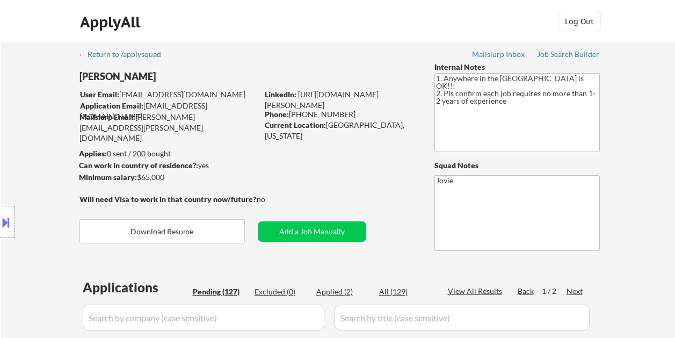
select select ""pending""
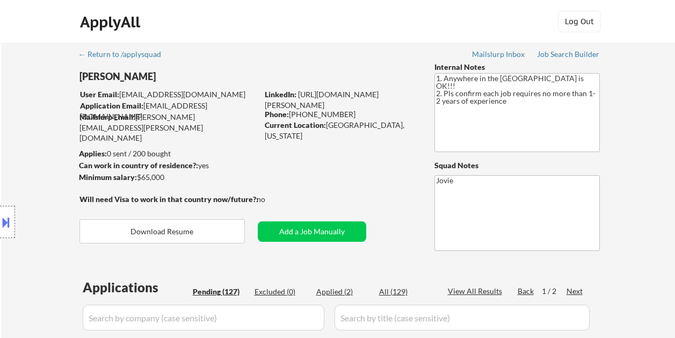
select select ""pending""
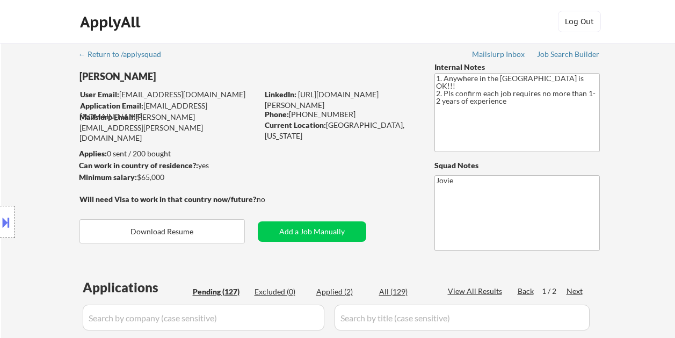
select select ""pending""
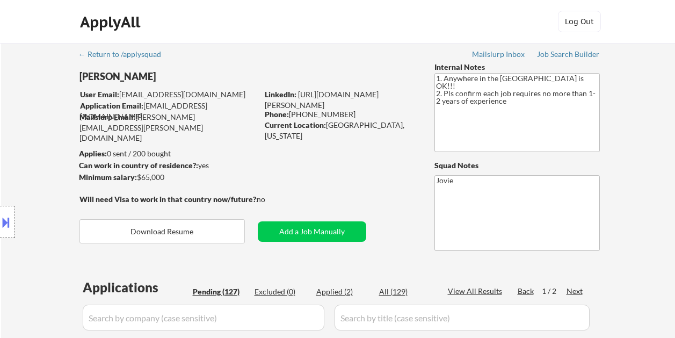
select select ""pending""
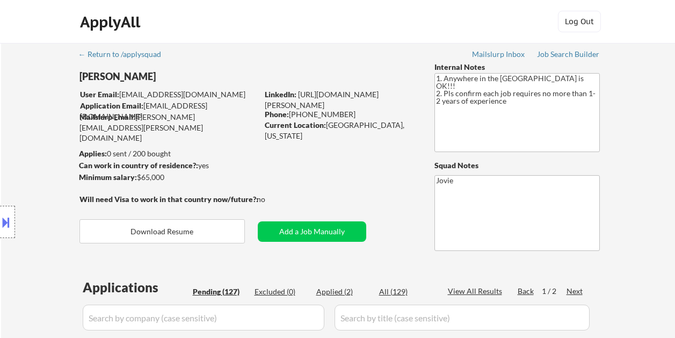
select select ""pending""
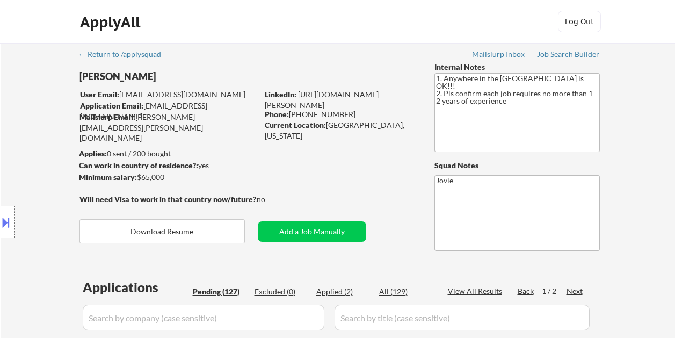
select select ""pending""
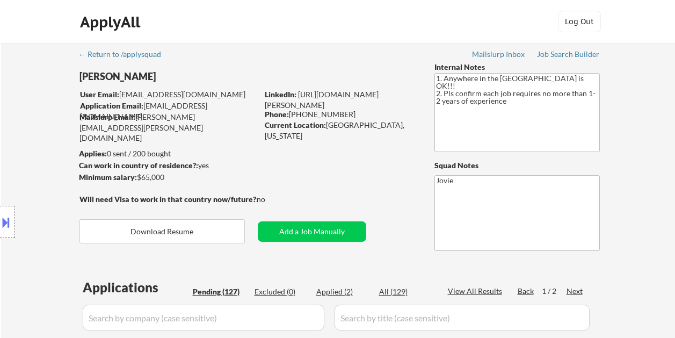
select select ""pending""
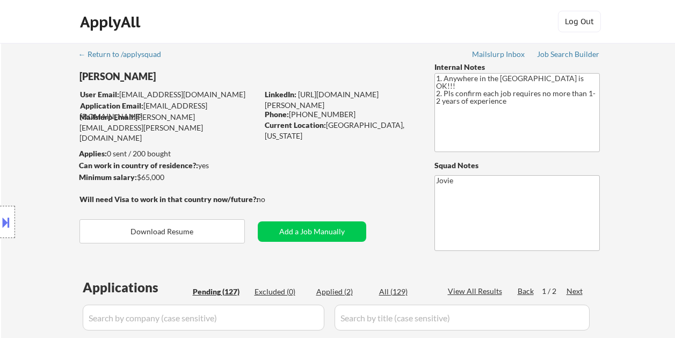
select select ""pending""
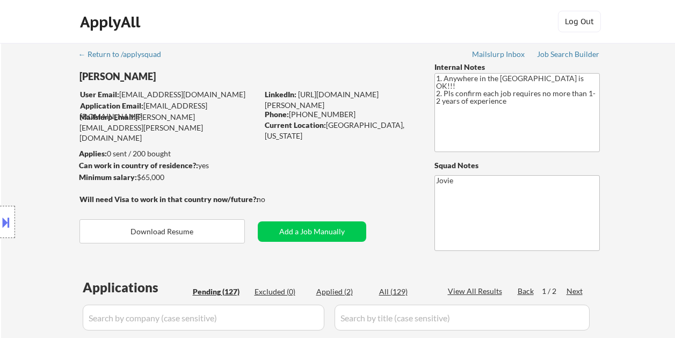
select select ""pending""
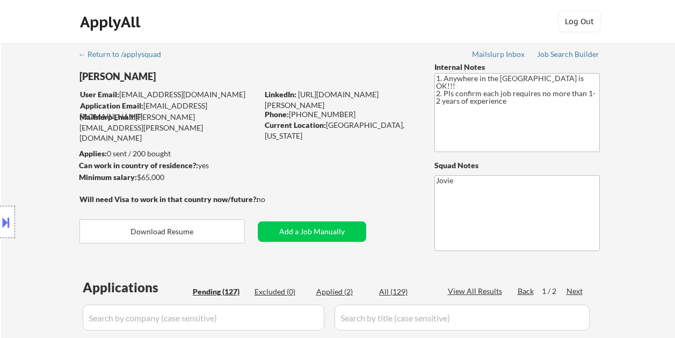
select select ""pending""
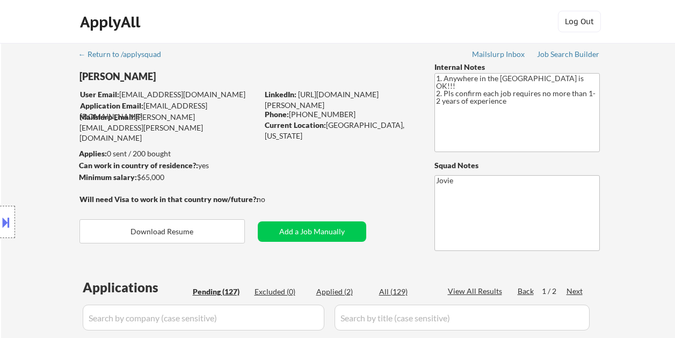
select select ""pending""
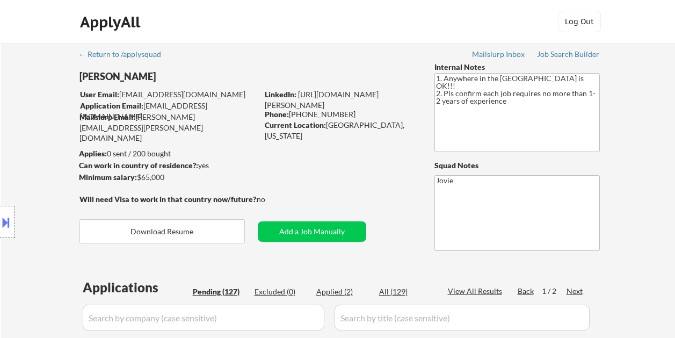
select select ""pending""
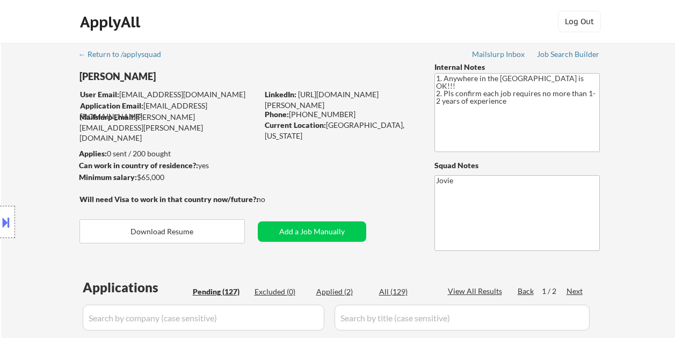
select select ""pending""
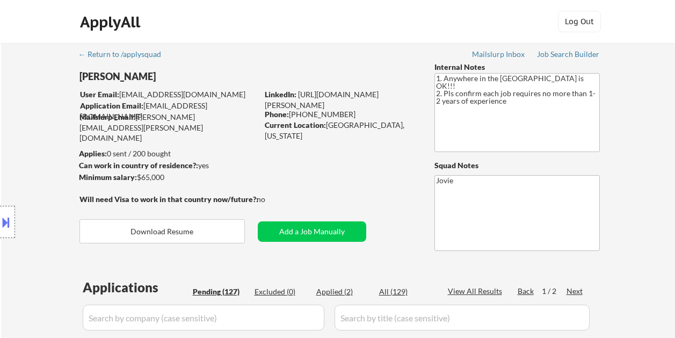
select select ""pending""
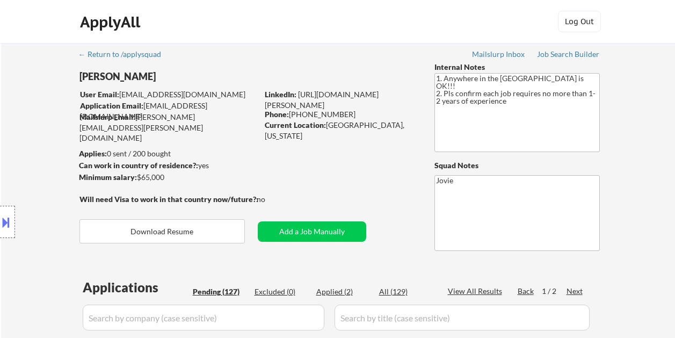
select select ""pending""
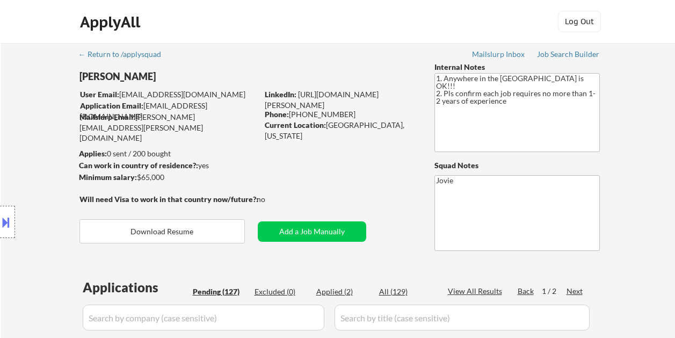
select select ""pending""
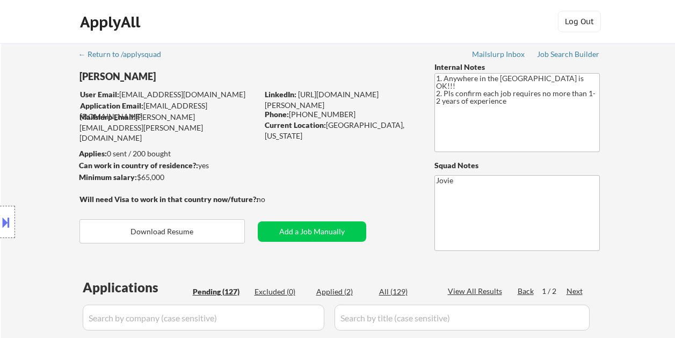
select select ""pending""
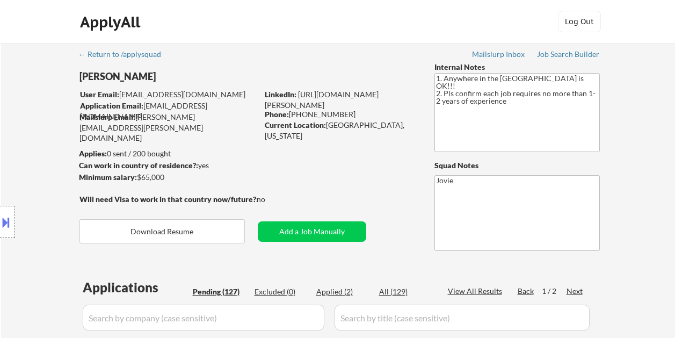
select select ""pending""
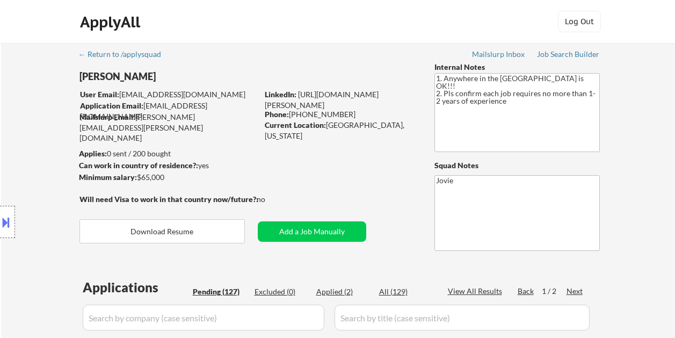
select select ""pending""
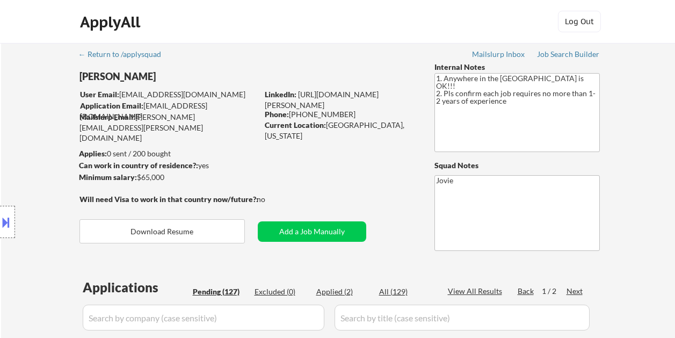
select select ""pending""
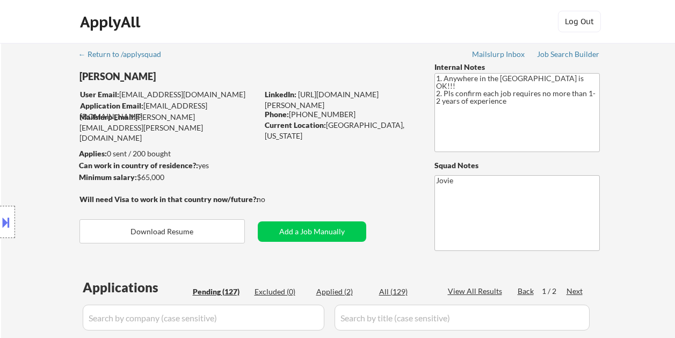
scroll to position [376, 0]
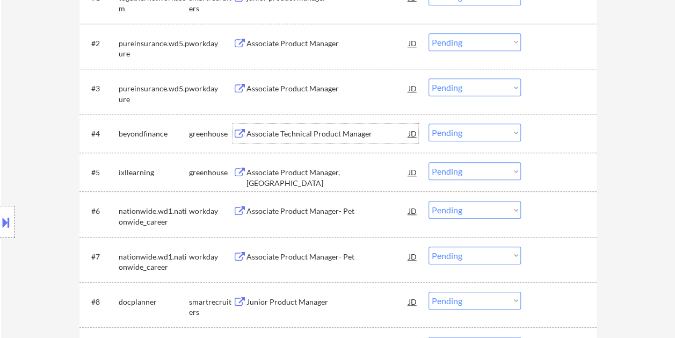
select select ""PLACEHOLDER_1427118222253""
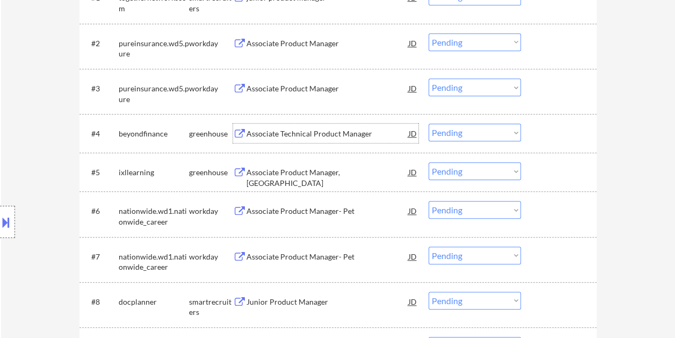
select select ""PLACEHOLDER_1427118222253""
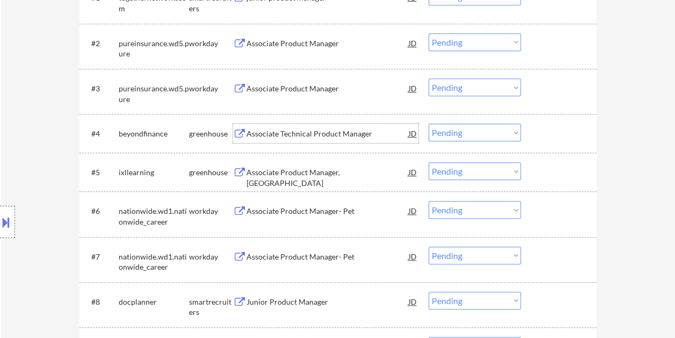
select select ""PLACEHOLDER_1427118222253""
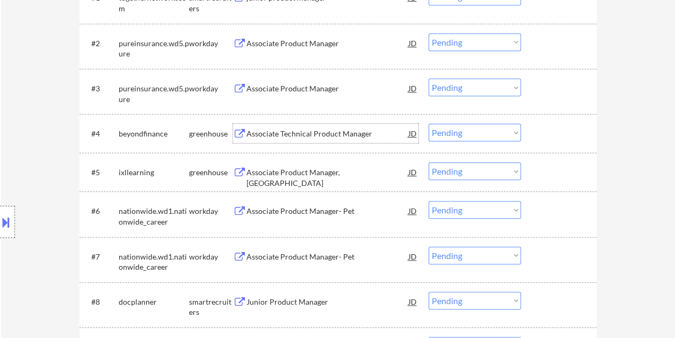
select select ""PLACEHOLDER_1427118222253""
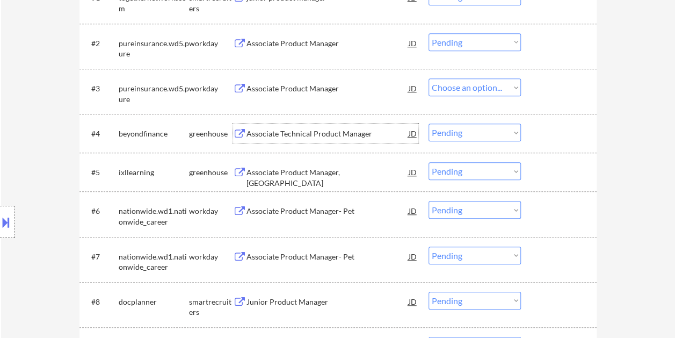
select select ""PLACEHOLDER_1427118222253""
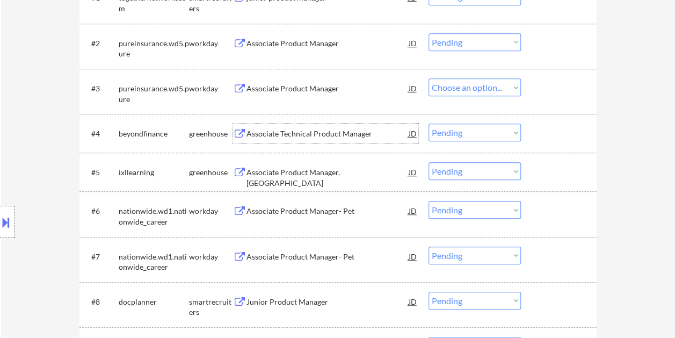
select select ""PLACEHOLDER_1427118222253""
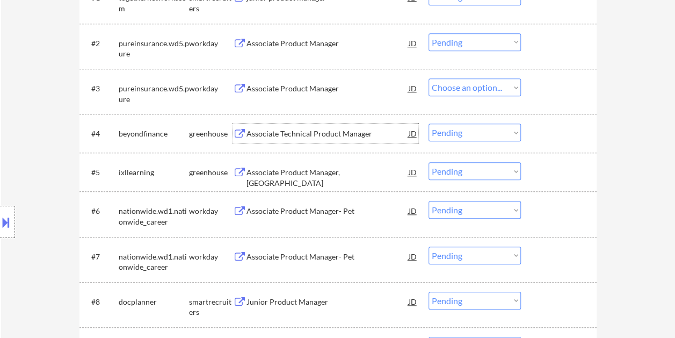
select select ""PLACEHOLDER_1427118222253""
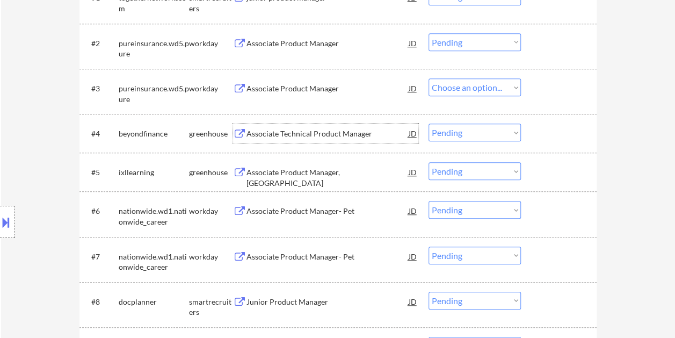
select select ""PLACEHOLDER_1427118222253""
select select ""pending""
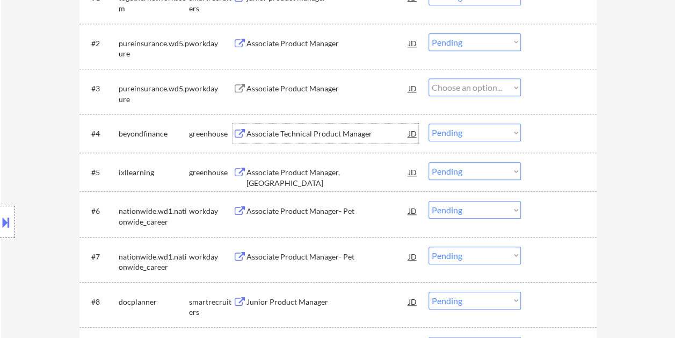
select select ""pending""
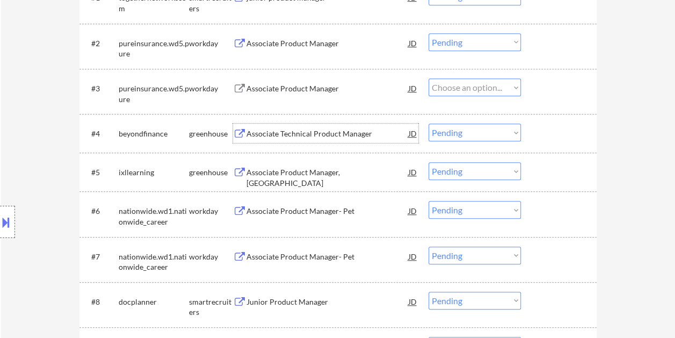
select select ""pending""
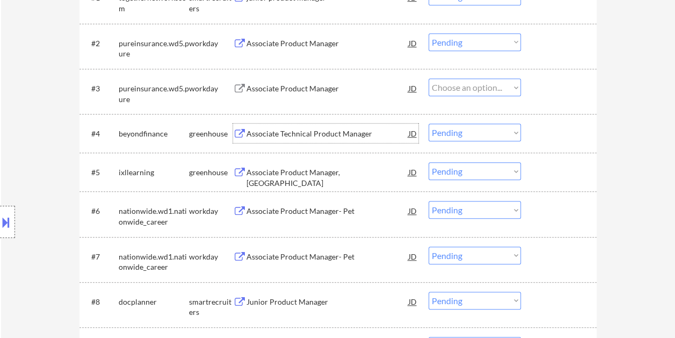
select select ""pending""
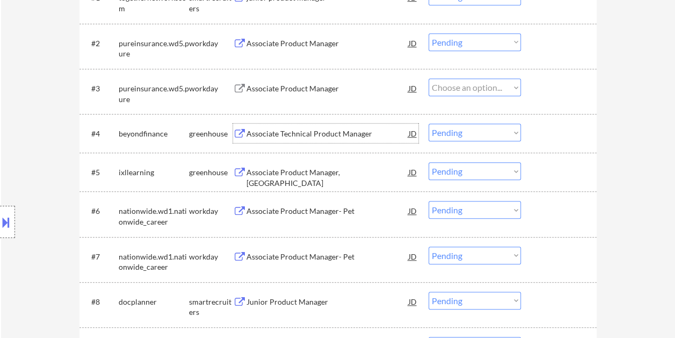
select select ""pending""
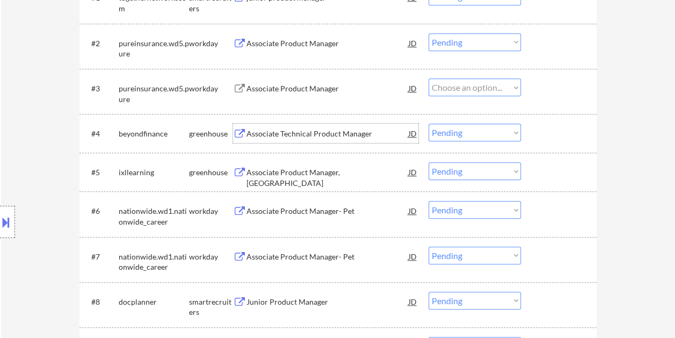
select select ""pending""
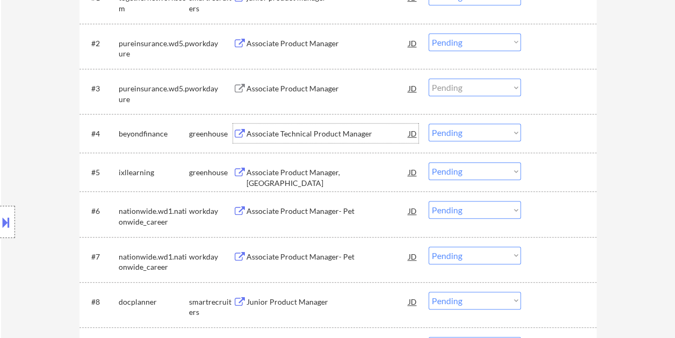
select select ""pending""
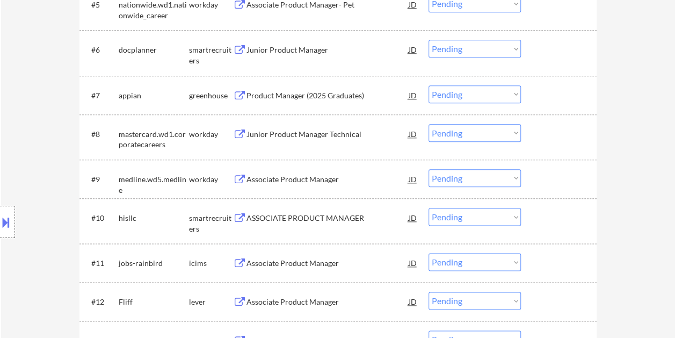
scroll to position [591, 0]
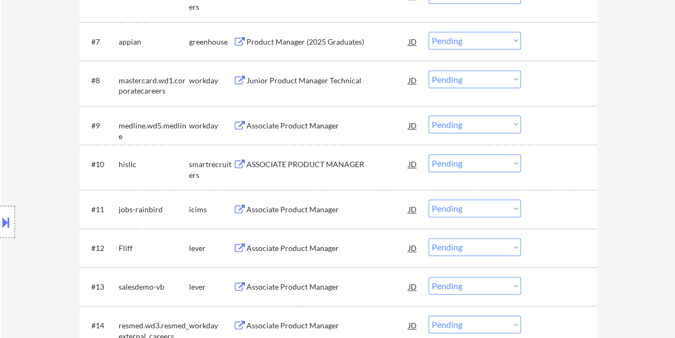
drag, startPoint x: 553, startPoint y: 169, endPoint x: 388, endPoint y: 148, distance: 166.8
click at [553, 169] on div at bounding box center [560, 163] width 47 height 19
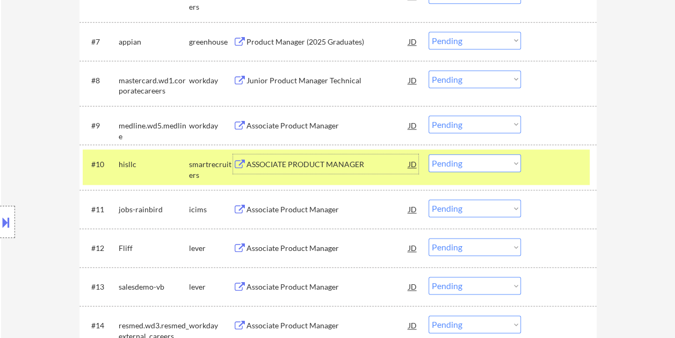
click at [316, 157] on div "ASSOCIATE PRODUCT MANAGER" at bounding box center [328, 163] width 162 height 19
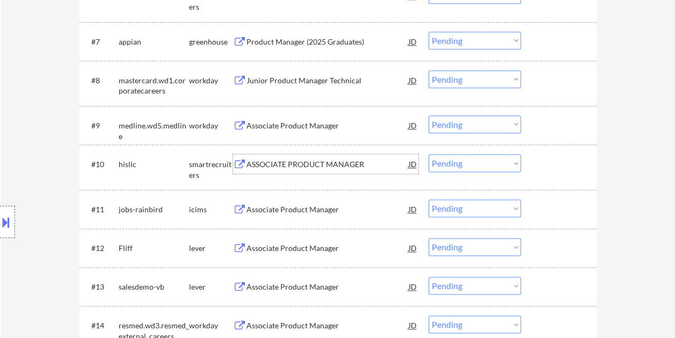
click at [551, 160] on div at bounding box center [560, 163] width 47 height 19
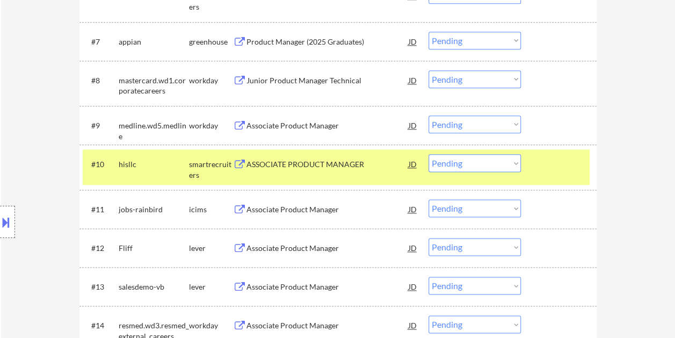
click at [343, 168] on div "ASSOCIATE PRODUCT MANAGER" at bounding box center [328, 164] width 162 height 11
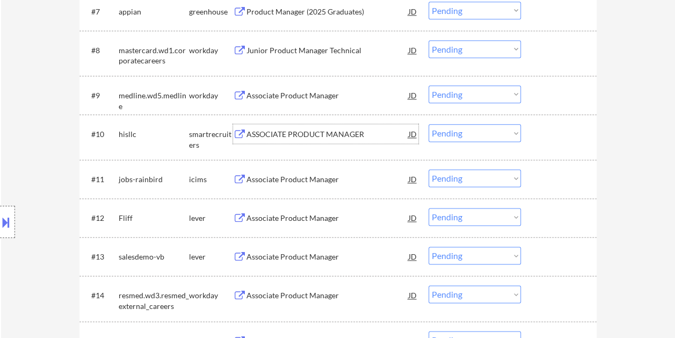
scroll to position [645, 0]
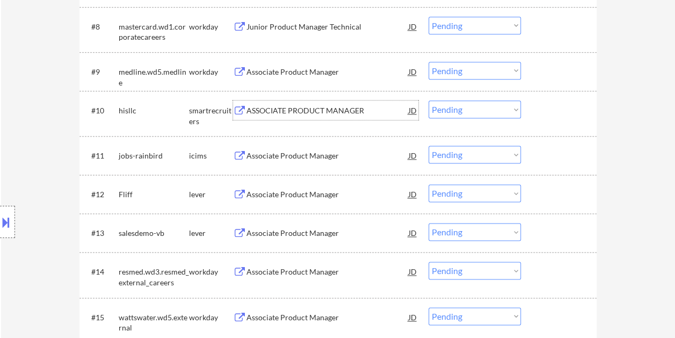
click at [546, 196] on div at bounding box center [560, 193] width 47 height 19
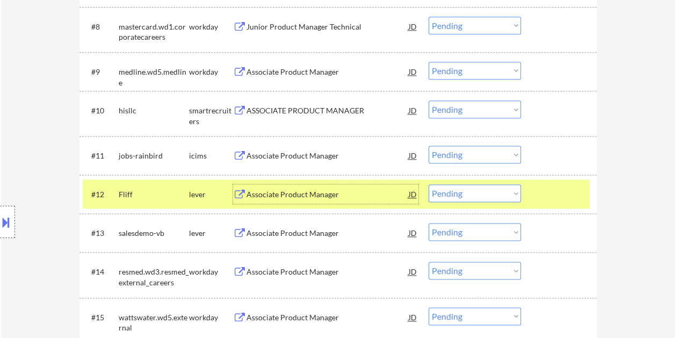
click at [327, 199] on div "Associate Product Manager" at bounding box center [328, 194] width 162 height 11
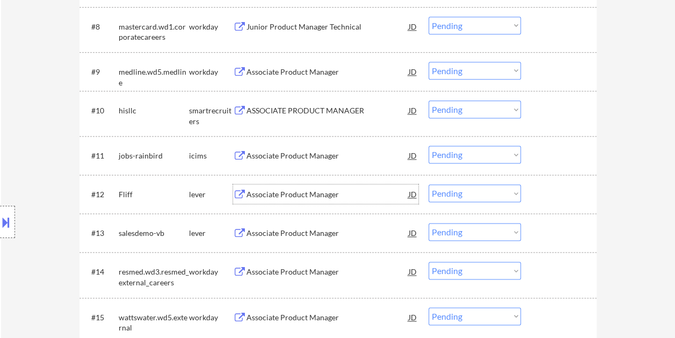
drag, startPoint x: 540, startPoint y: 199, endPoint x: 529, endPoint y: 197, distance: 11.4
click at [541, 199] on div at bounding box center [560, 193] width 47 height 19
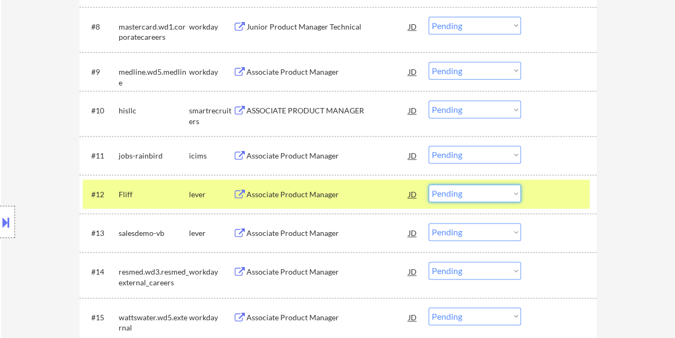
click at [509, 193] on select "Choose an option... Pending Applied Excluded (Questions) Excluded (Expired) Exc…" at bounding box center [475, 193] width 92 height 18
click at [429, 184] on select "Choose an option... Pending Applied Excluded (Questions) Excluded (Expired) Exc…" at bounding box center [475, 193] width 92 height 18
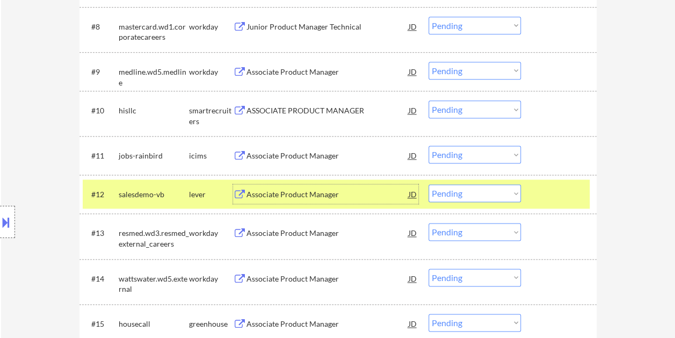
drag, startPoint x: 348, startPoint y: 184, endPoint x: 340, endPoint y: 184, distance: 8.6
click at [347, 184] on div "Associate Product Manager" at bounding box center [328, 193] width 162 height 19
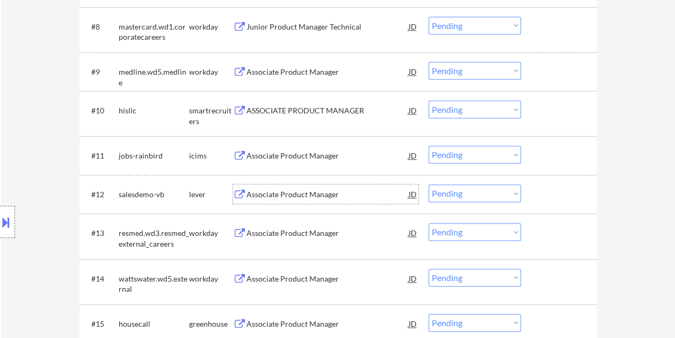
drag, startPoint x: 549, startPoint y: 197, endPoint x: 536, endPoint y: 202, distance: 13.3
click at [548, 198] on div at bounding box center [560, 193] width 47 height 19
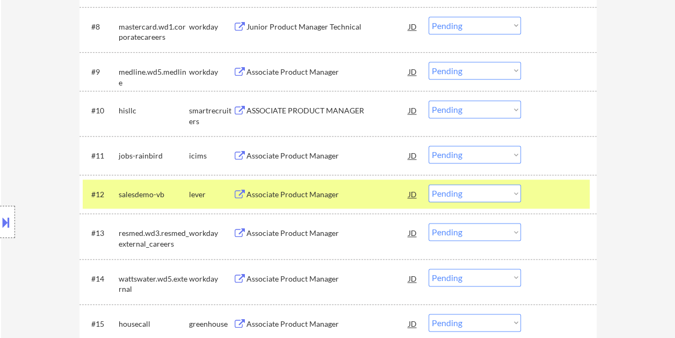
click at [513, 197] on select "Choose an option... Pending Applied Excluded (Questions) Excluded (Expired) Exc…" at bounding box center [475, 193] width 92 height 18
click at [429, 184] on select "Choose an option... Pending Applied Excluded (Questions) Excluded (Expired) Exc…" at bounding box center [475, 193] width 92 height 18
select select ""pending""
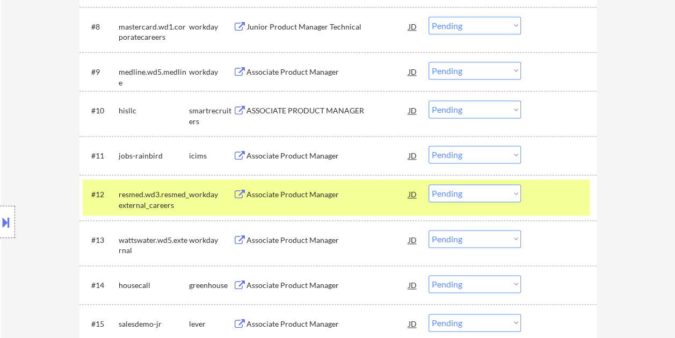
drag, startPoint x: 550, startPoint y: 189, endPoint x: 537, endPoint y: 193, distance: 13.4
click at [551, 189] on div at bounding box center [560, 193] width 47 height 19
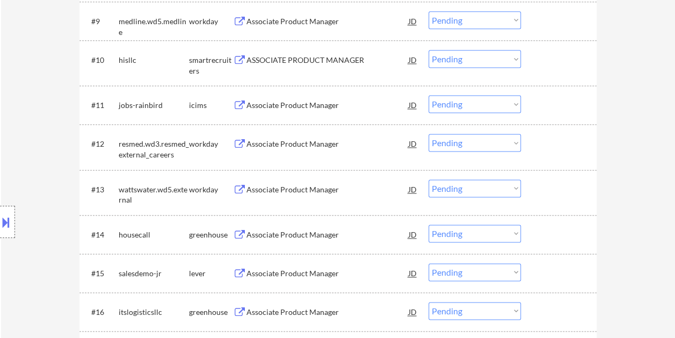
scroll to position [752, 0]
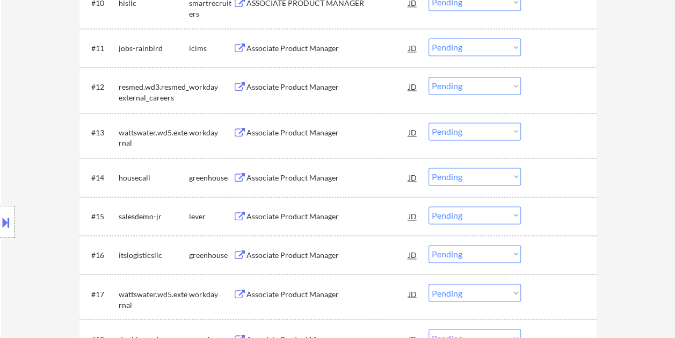
drag, startPoint x: 550, startPoint y: 171, endPoint x: 503, endPoint y: 187, distance: 49.4
click at [550, 171] on div at bounding box center [560, 177] width 47 height 19
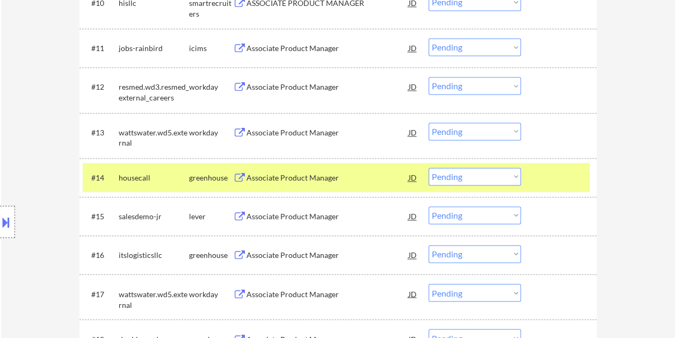
drag, startPoint x: 326, startPoint y: 185, endPoint x: 312, endPoint y: 179, distance: 14.5
click at [326, 185] on div "Associate Product Manager" at bounding box center [328, 177] width 162 height 19
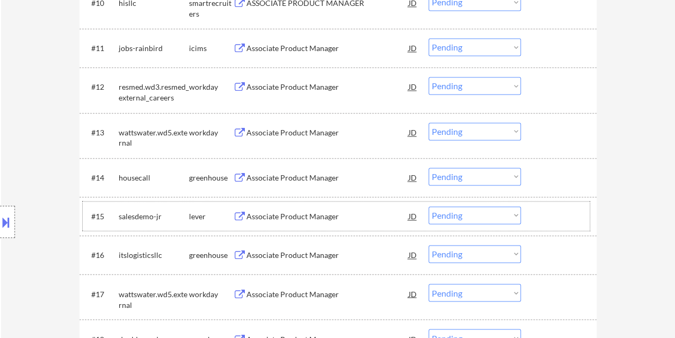
click at [548, 225] on div at bounding box center [560, 215] width 47 height 19
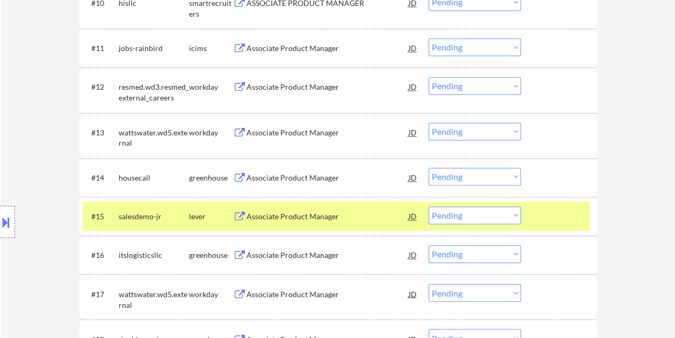
click at [342, 216] on div "Associate Product Manager" at bounding box center [328, 216] width 162 height 11
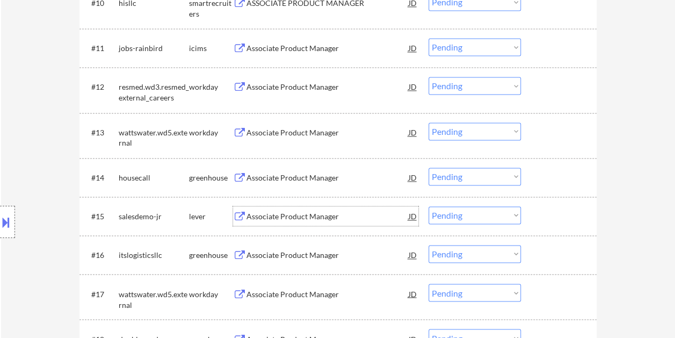
drag, startPoint x: 563, startPoint y: 215, endPoint x: 522, endPoint y: 215, distance: 41.4
click at [563, 215] on div at bounding box center [560, 215] width 47 height 19
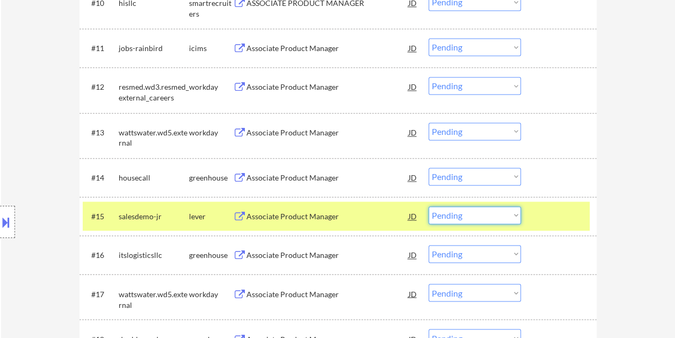
click at [516, 213] on select "Choose an option... Pending Applied Excluded (Questions) Excluded (Expired) Exc…" at bounding box center [475, 215] width 92 height 18
click at [429, 206] on select "Choose an option... Pending Applied Excluded (Questions) Excluded (Expired) Exc…" at bounding box center [475, 215] width 92 height 18
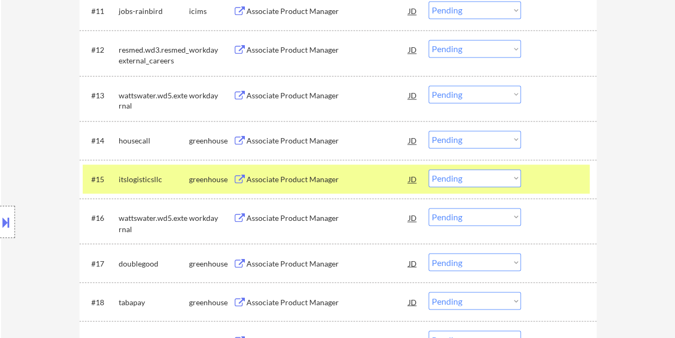
scroll to position [806, 0]
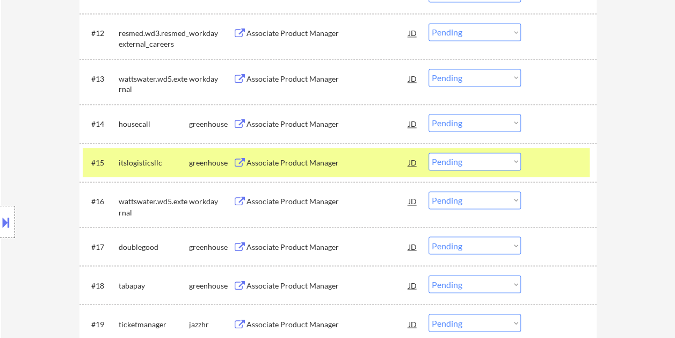
click at [537, 159] on div at bounding box center [560, 162] width 47 height 19
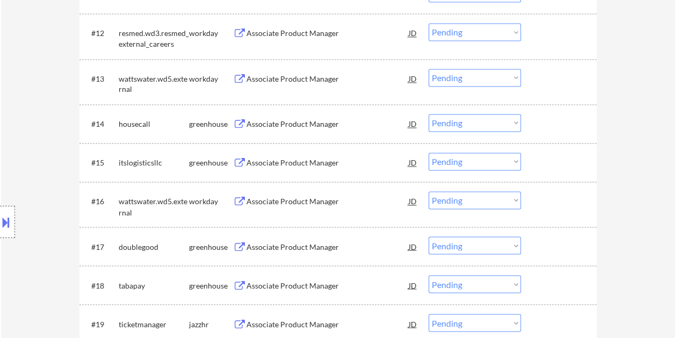
click at [537, 159] on div at bounding box center [560, 162] width 47 height 19
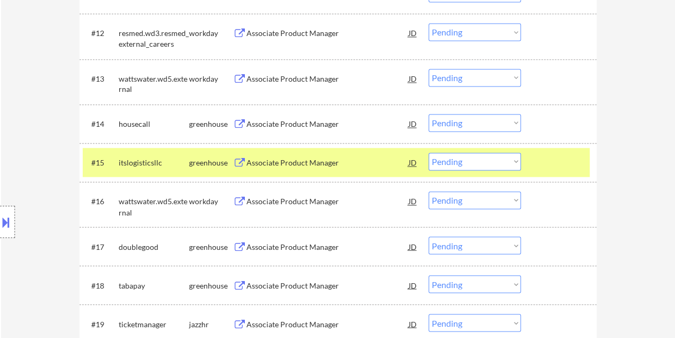
click at [325, 164] on div "Associate Product Manager" at bounding box center [328, 162] width 162 height 11
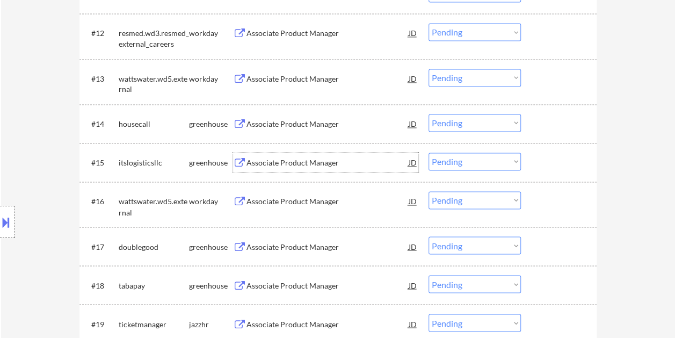
click at [545, 153] on div at bounding box center [560, 162] width 47 height 19
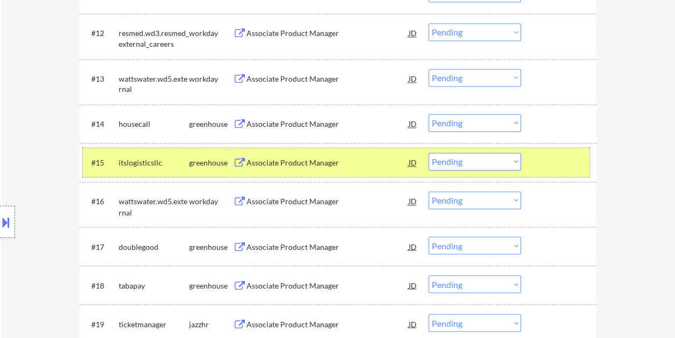
click at [517, 158] on select "Choose an option... Pending Applied Excluded (Questions) Excluded (Expired) Exc…" at bounding box center [475, 162] width 92 height 18
click at [429, 153] on select "Choose an option... Pending Applied Excluded (Questions) Excluded (Expired) Exc…" at bounding box center [475, 162] width 92 height 18
select select ""pending""
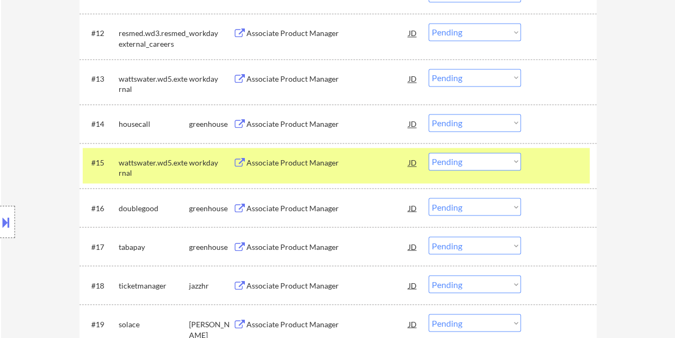
click at [573, 167] on div at bounding box center [560, 162] width 47 height 19
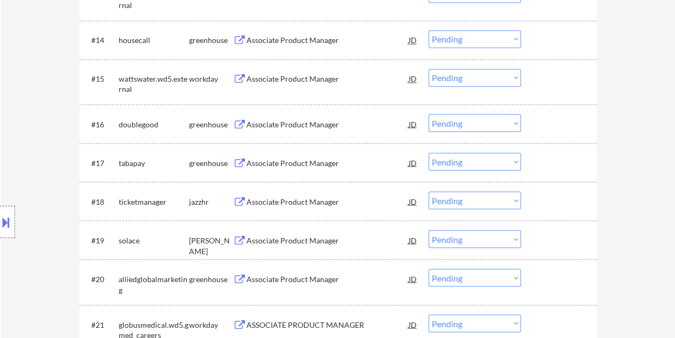
scroll to position [913, 0]
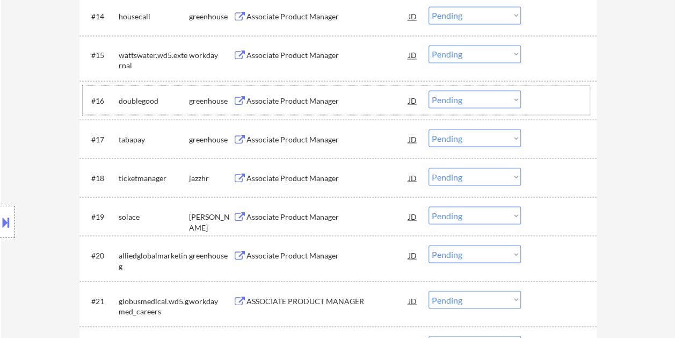
click at [550, 104] on div at bounding box center [560, 99] width 47 height 19
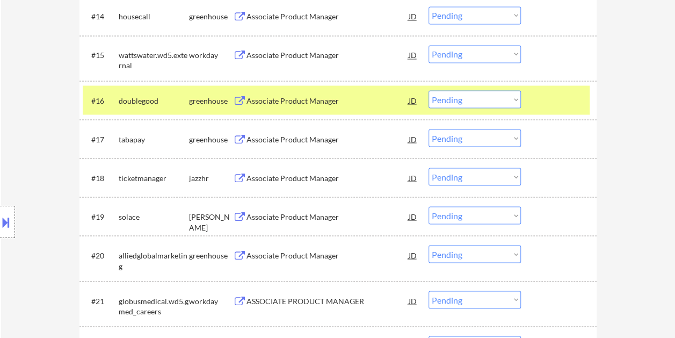
click at [292, 97] on div "Associate Product Manager" at bounding box center [328, 100] width 162 height 11
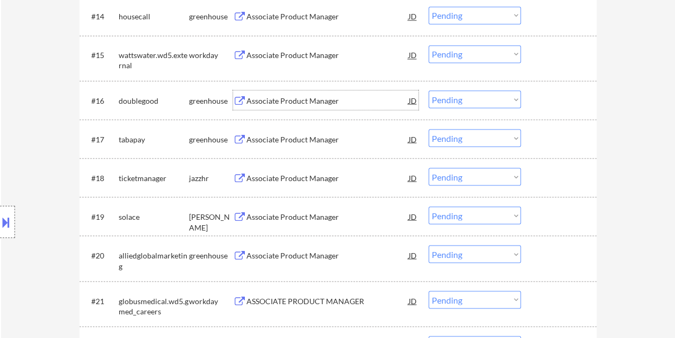
drag, startPoint x: 561, startPoint y: 100, endPoint x: 534, endPoint y: 104, distance: 27.2
click at [558, 100] on div at bounding box center [560, 99] width 47 height 19
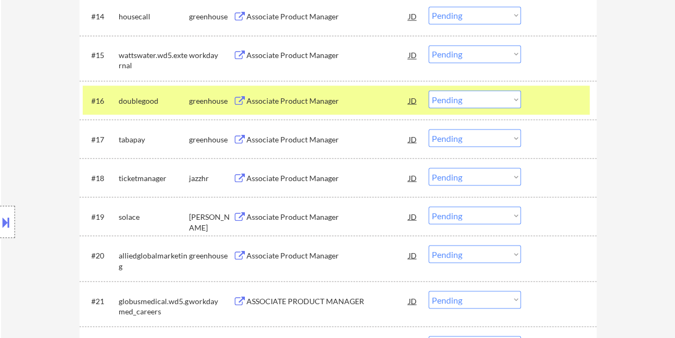
click at [517, 102] on select "Choose an option... Pending Applied Excluded (Questions) Excluded (Expired) Exc…" at bounding box center [475, 99] width 92 height 18
click at [429, 90] on select "Choose an option... Pending Applied Excluded (Questions) Excluded (Expired) Exc…" at bounding box center [475, 99] width 92 height 18
select select ""pending""
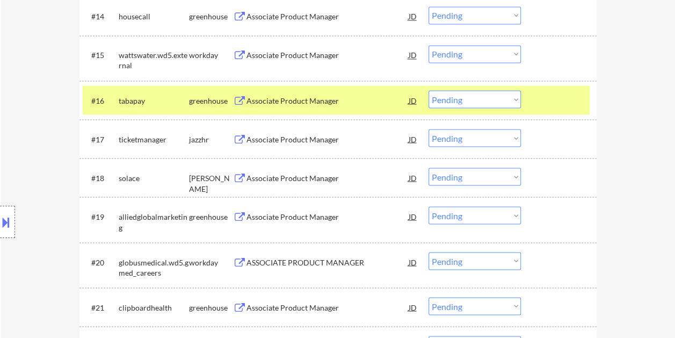
click at [561, 103] on div at bounding box center [560, 99] width 47 height 19
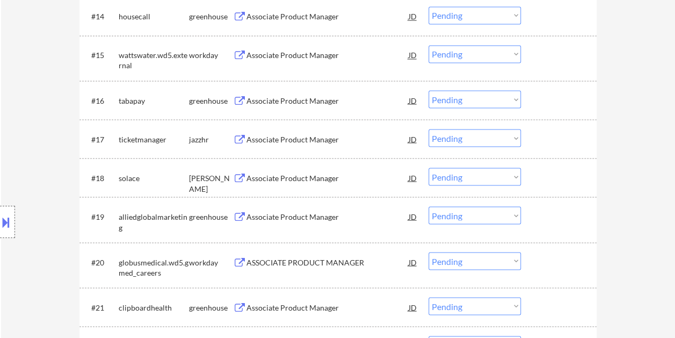
click at [592, 102] on div "#16 tabapay greenhouse Associate Product Manager JD Choose an option... Pending…" at bounding box center [338, 100] width 517 height 39
click at [545, 104] on div at bounding box center [560, 99] width 47 height 19
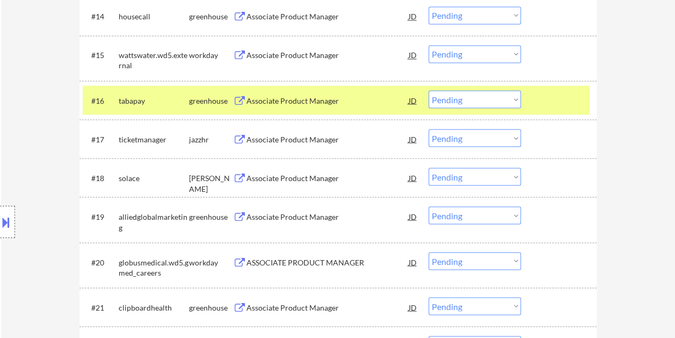
click at [257, 95] on div "Associate Product Manager" at bounding box center [328, 100] width 162 height 11
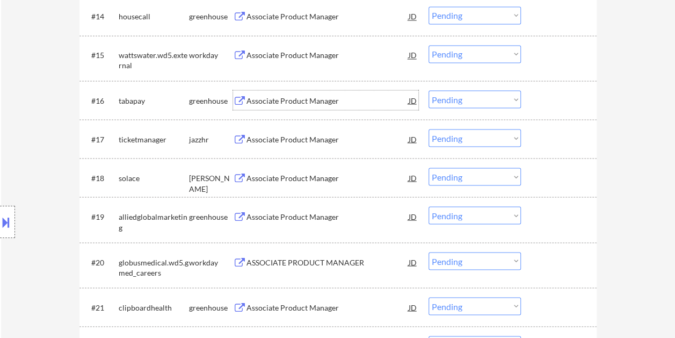
drag, startPoint x: 551, startPoint y: 186, endPoint x: 542, endPoint y: 184, distance: 9.5
click at [549, 186] on div at bounding box center [560, 177] width 47 height 19
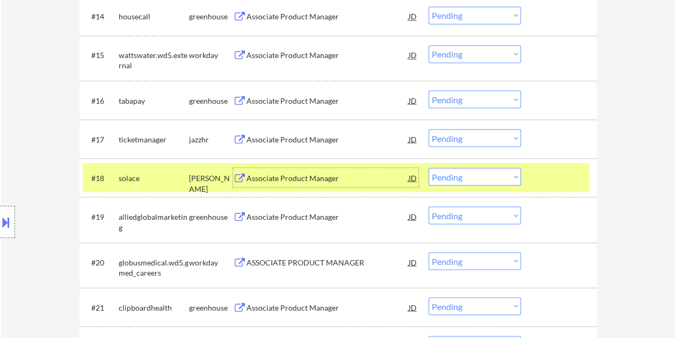
click at [296, 181] on div "Associate Product Manager" at bounding box center [328, 177] width 162 height 11
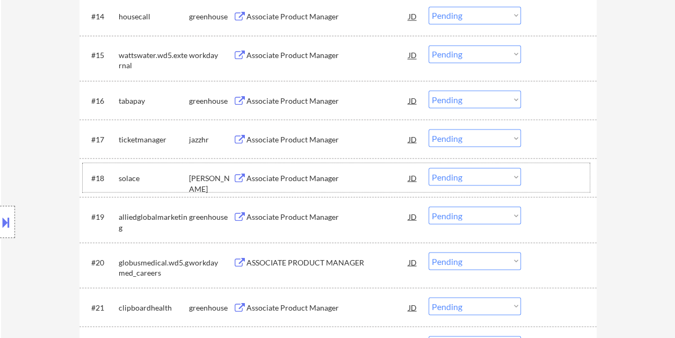
click at [541, 173] on div at bounding box center [560, 177] width 47 height 19
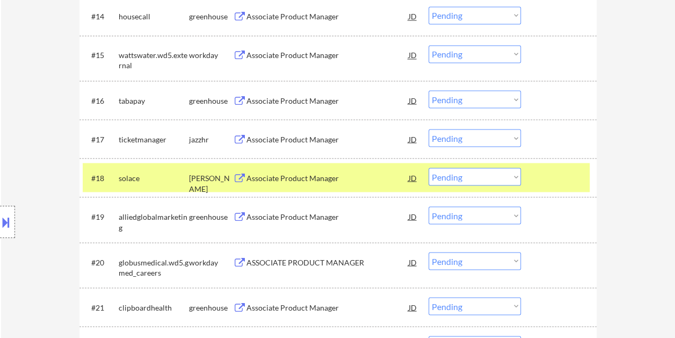
click at [511, 177] on select "Choose an option... Pending Applied Excluded (Questions) Excluded (Expired) Exc…" at bounding box center [475, 177] width 92 height 18
click at [429, 168] on select "Choose an option... Pending Applied Excluded (Questions) Excluded (Expired) Exc…" at bounding box center [475, 177] width 92 height 18
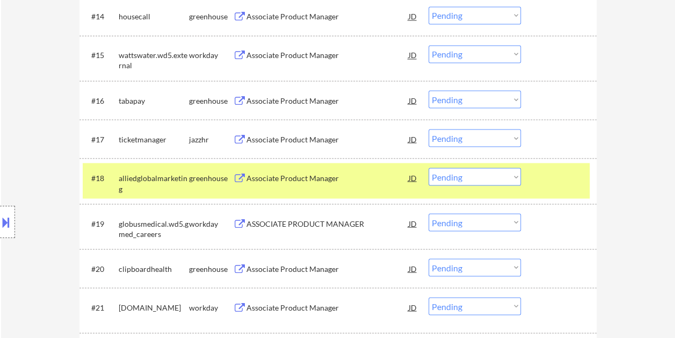
click at [543, 173] on div at bounding box center [560, 177] width 47 height 19
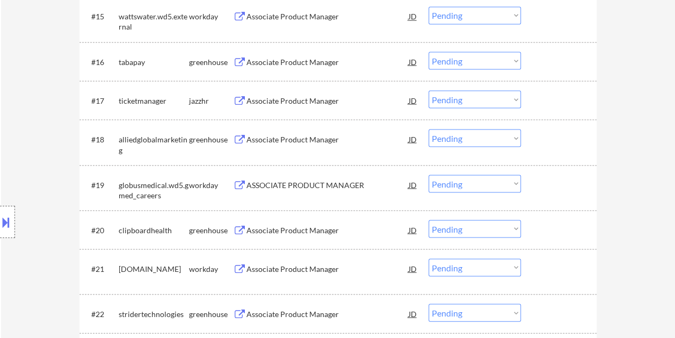
scroll to position [967, 0]
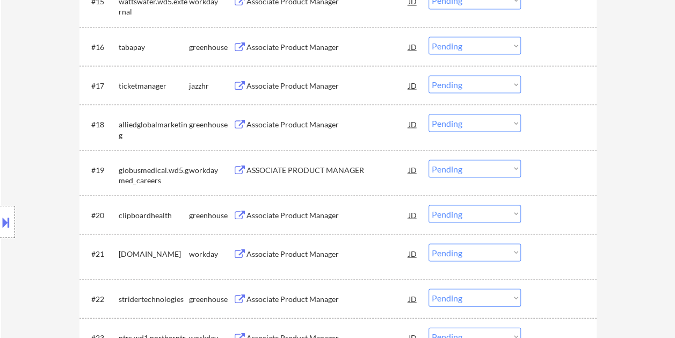
click at [558, 120] on div at bounding box center [560, 123] width 47 height 19
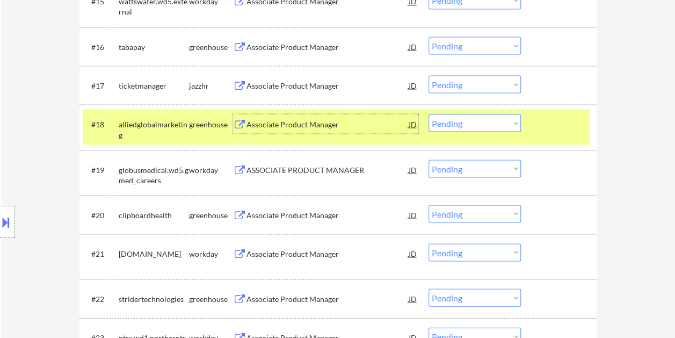
click at [294, 126] on div "Associate Product Manager" at bounding box center [328, 124] width 162 height 11
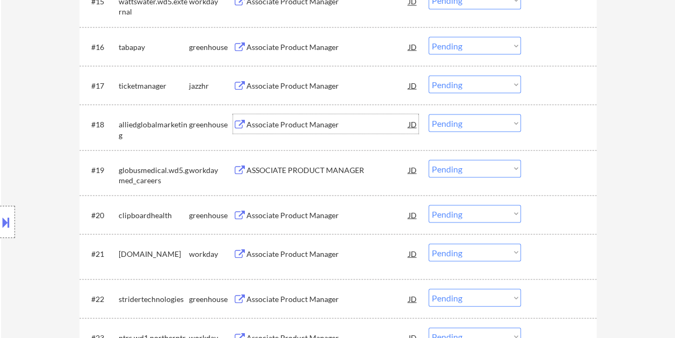
click at [537, 121] on div at bounding box center [560, 123] width 47 height 19
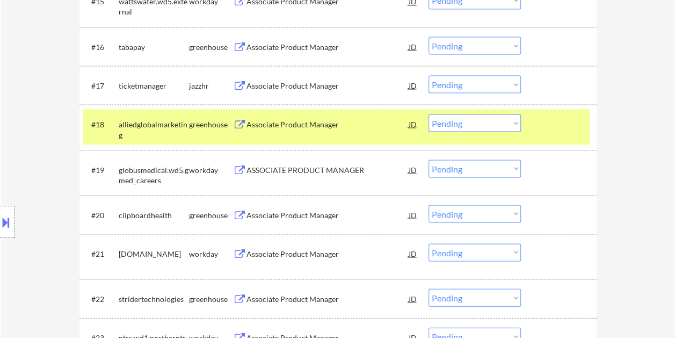
click at [513, 121] on select "Choose an option... Pending Applied Excluded (Questions) Excluded (Expired) Exc…" at bounding box center [475, 123] width 92 height 18
click at [429, 114] on select "Choose an option... Pending Applied Excluded (Questions) Excluded (Expired) Exc…" at bounding box center [475, 123] width 92 height 18
select select ""pending""
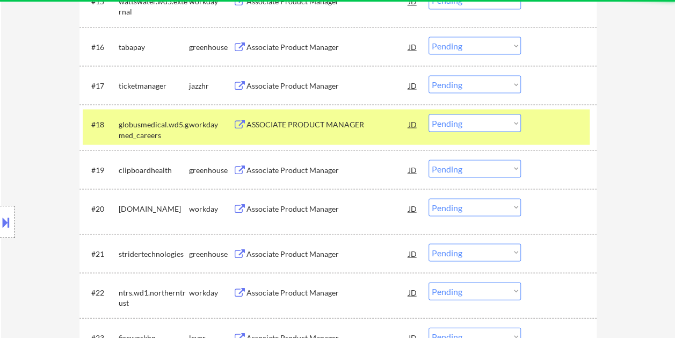
click at [557, 131] on div at bounding box center [560, 123] width 47 height 19
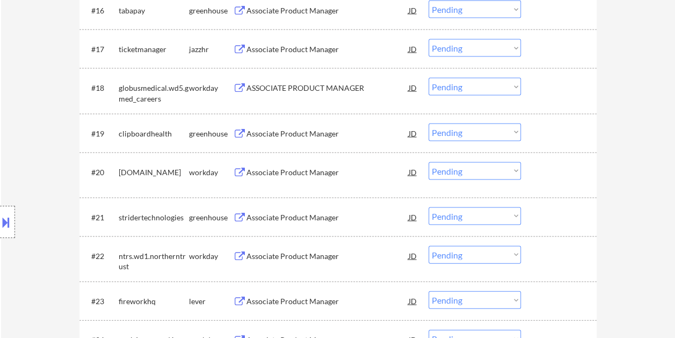
scroll to position [1021, 0]
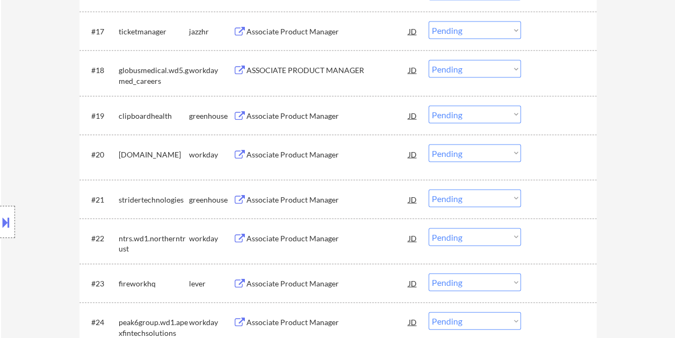
click at [556, 119] on div at bounding box center [560, 115] width 47 height 19
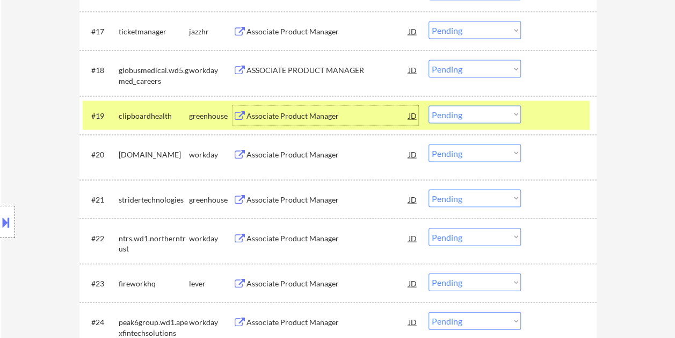
click at [303, 119] on div "Associate Product Manager" at bounding box center [328, 116] width 162 height 11
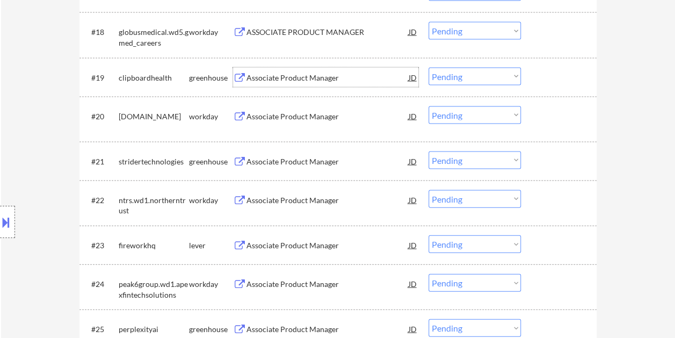
scroll to position [1075, 0]
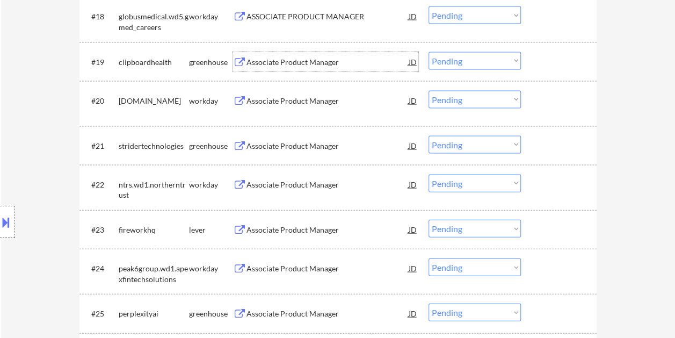
click at [549, 147] on div at bounding box center [560, 145] width 47 height 19
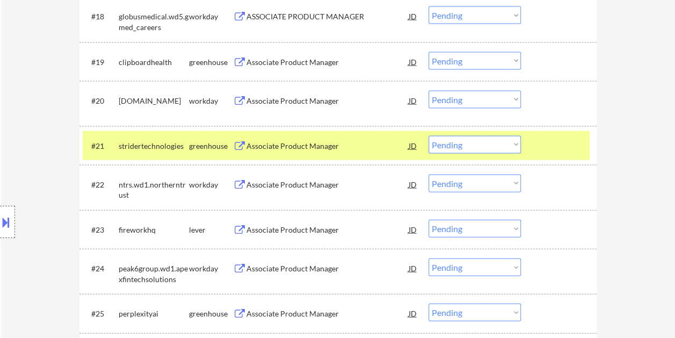
click at [299, 147] on div "Associate Product Manager" at bounding box center [328, 146] width 162 height 11
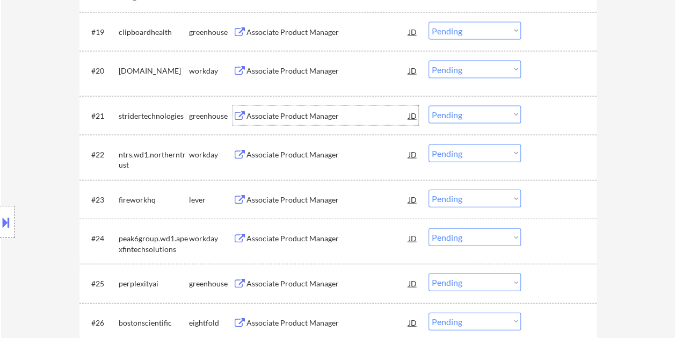
scroll to position [1128, 0]
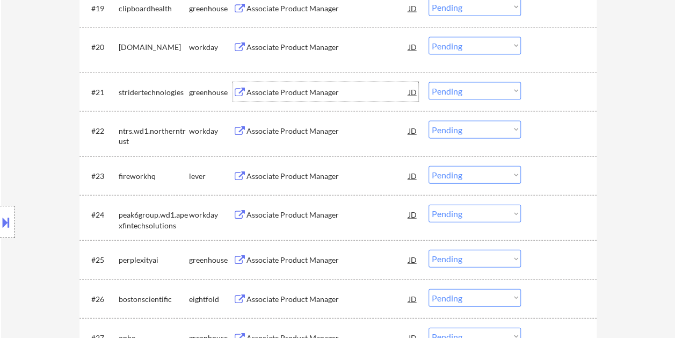
drag, startPoint x: 545, startPoint y: 179, endPoint x: 428, endPoint y: 176, distance: 116.6
click at [545, 179] on div at bounding box center [560, 175] width 47 height 19
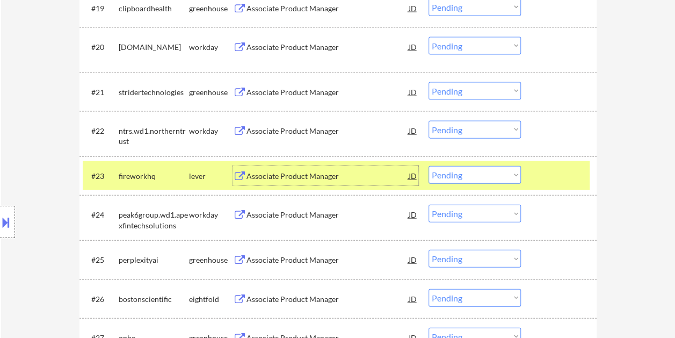
drag, startPoint x: 319, startPoint y: 178, endPoint x: 304, endPoint y: 177, distance: 14.5
click at [314, 178] on div "Associate Product Manager" at bounding box center [328, 176] width 162 height 11
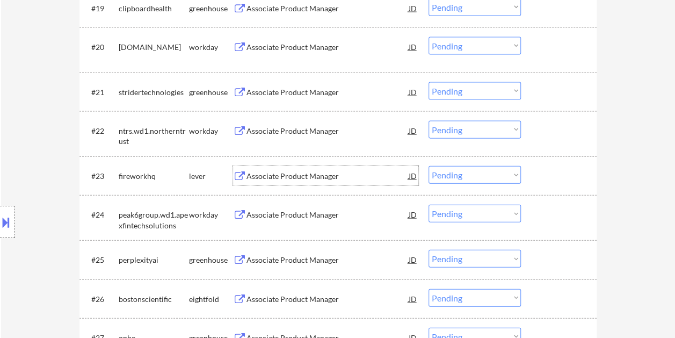
click at [538, 165] on div "#23 fireworkhq lever Associate Product Manager JD Choose an option... Pending A…" at bounding box center [336, 175] width 507 height 29
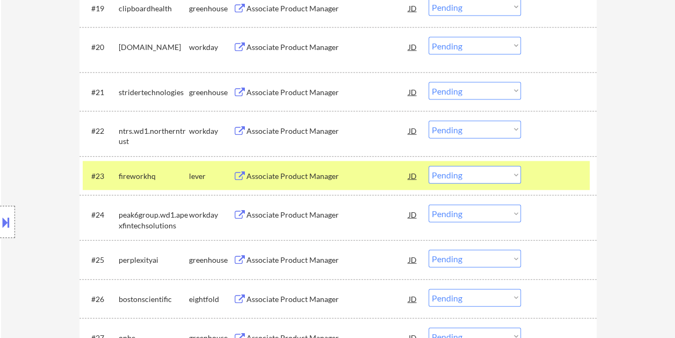
click at [512, 174] on select "Choose an option... Pending Applied Excluded (Questions) Excluded (Expired) Exc…" at bounding box center [475, 175] width 92 height 18
click at [429, 166] on select "Choose an option... Pending Applied Excluded (Questions) Excluded (Expired) Exc…" at bounding box center [475, 175] width 92 height 18
select select ""pending""
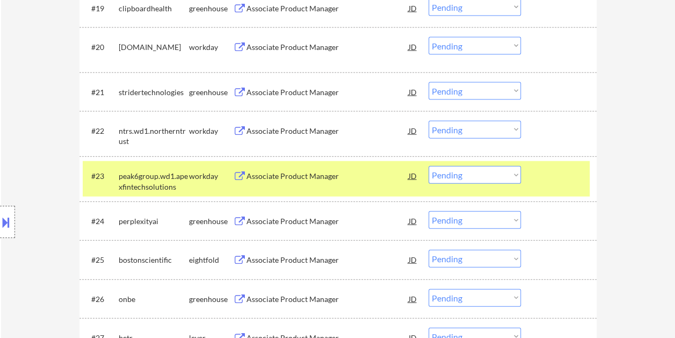
click at [557, 181] on div at bounding box center [560, 175] width 47 height 19
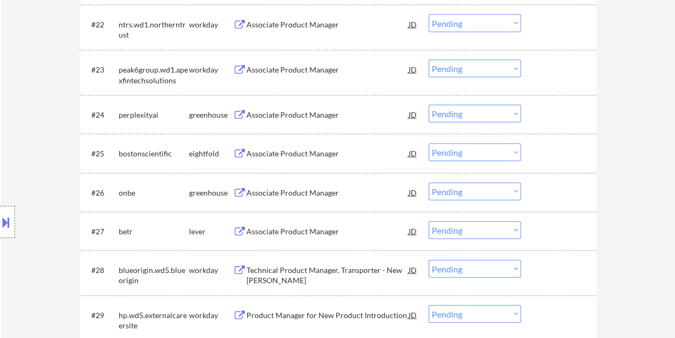
scroll to position [1236, 0]
click at [541, 115] on div at bounding box center [560, 113] width 47 height 19
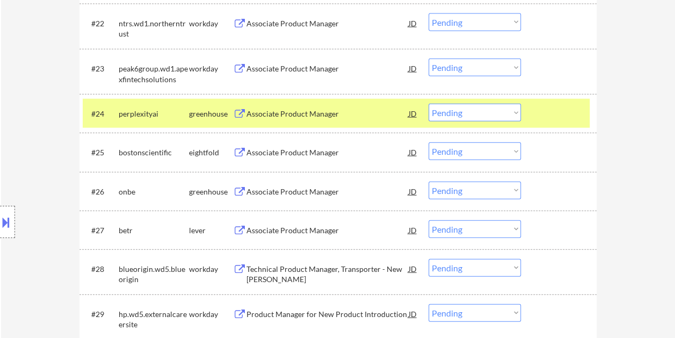
click at [313, 105] on div "Associate Product Manager" at bounding box center [328, 113] width 162 height 19
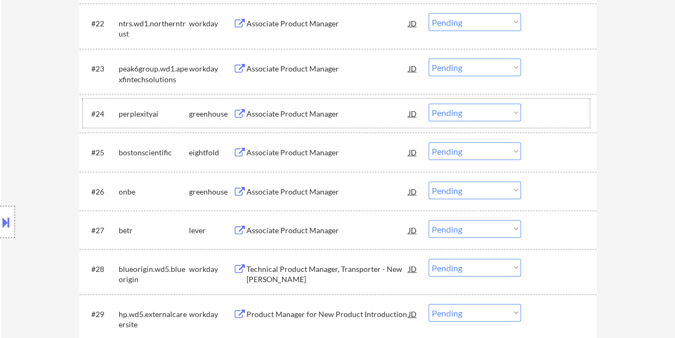
drag, startPoint x: 555, startPoint y: 111, endPoint x: 531, endPoint y: 113, distance: 23.8
click at [551, 111] on div at bounding box center [560, 113] width 47 height 19
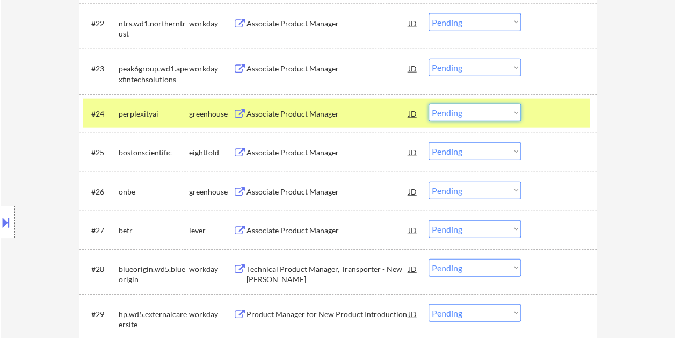
click at [515, 114] on select "Choose an option... Pending Applied Excluded (Questions) Excluded (Expired) Exc…" at bounding box center [475, 113] width 92 height 18
click at [429, 104] on select "Choose an option... Pending Applied Excluded (Questions) Excluded (Expired) Exc…" at bounding box center [475, 113] width 92 height 18
select select ""pending""
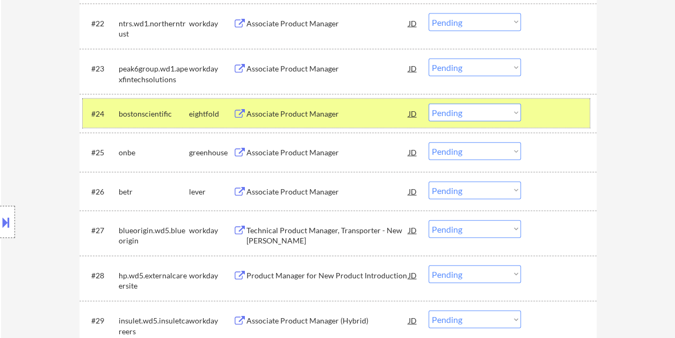
click at [533, 119] on div "#24 bostonscientific eightfold Associate Product Manager JD Choose an option...…" at bounding box center [336, 113] width 507 height 29
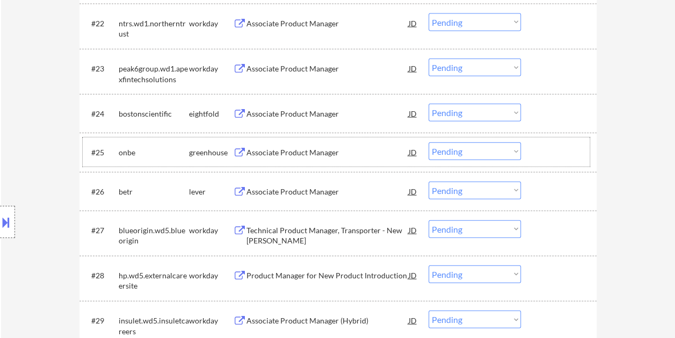
click at [541, 154] on div at bounding box center [560, 151] width 47 height 19
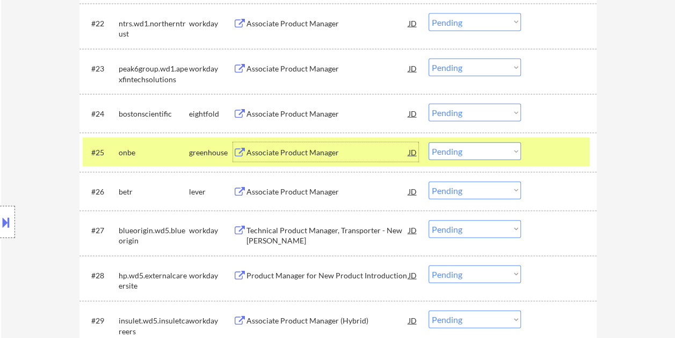
click at [321, 149] on div "Associate Product Manager" at bounding box center [328, 152] width 162 height 11
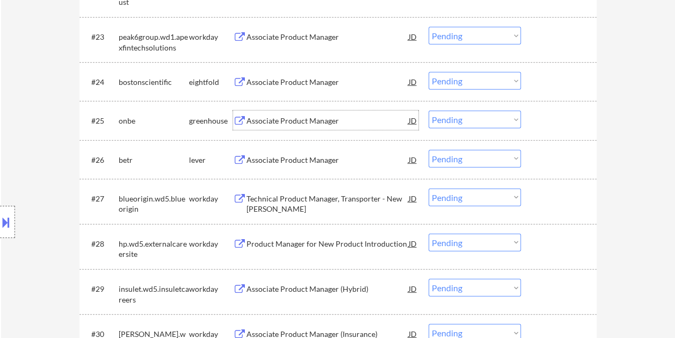
scroll to position [1290, 0]
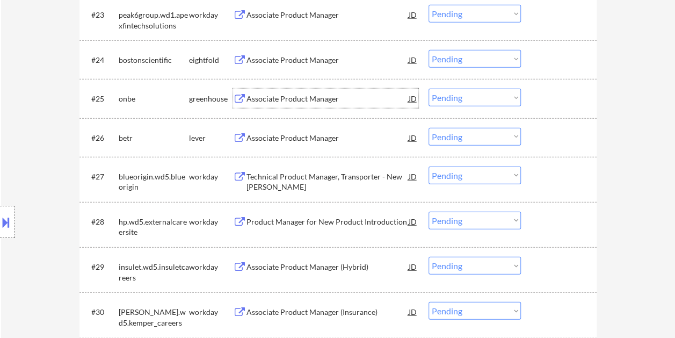
click at [559, 142] on div at bounding box center [560, 137] width 47 height 19
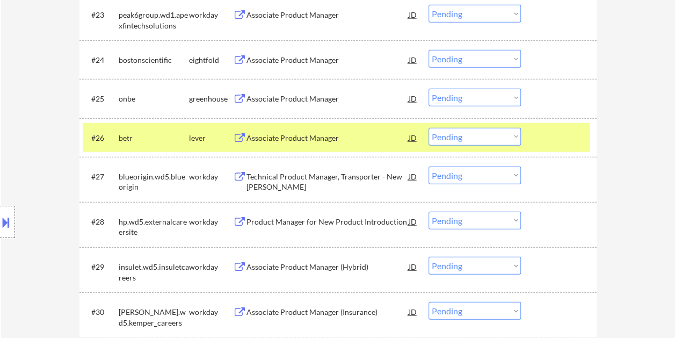
click at [272, 139] on div "Associate Product Manager" at bounding box center [328, 138] width 162 height 11
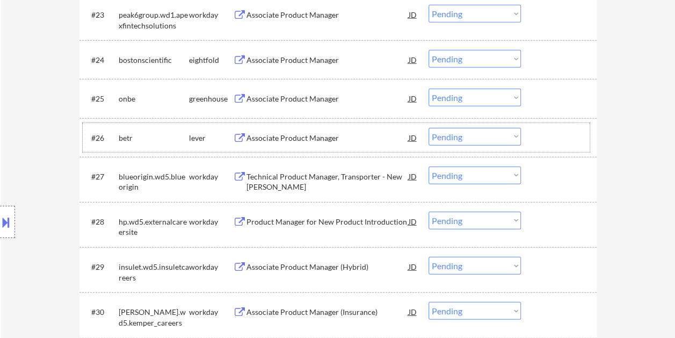
click at [548, 136] on div at bounding box center [560, 137] width 47 height 19
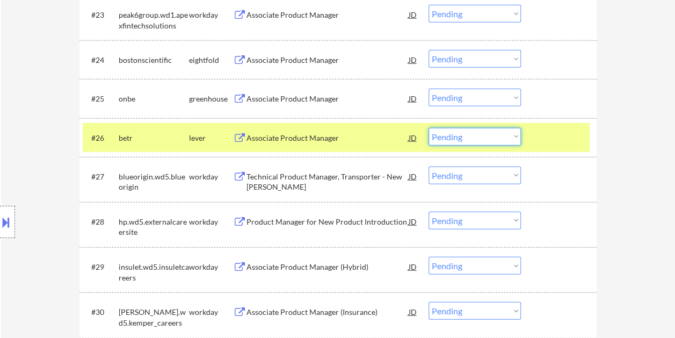
click at [511, 135] on select "Choose an option... Pending Applied Excluded (Questions) Excluded (Expired) Exc…" at bounding box center [475, 137] width 92 height 18
click at [429, 128] on select "Choose an option... Pending Applied Excluded (Questions) Excluded (Expired) Exc…" at bounding box center [475, 137] width 92 height 18
select select ""pending""
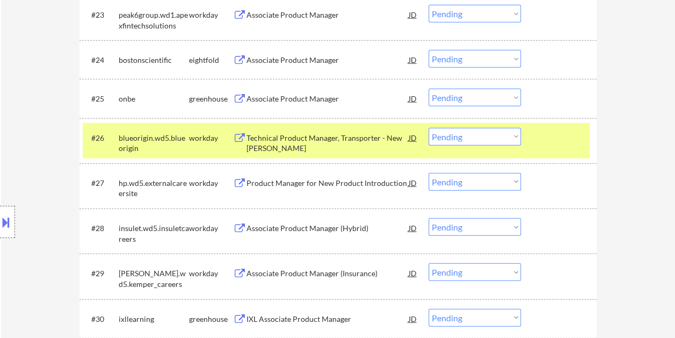
click at [555, 133] on div at bounding box center [560, 137] width 47 height 19
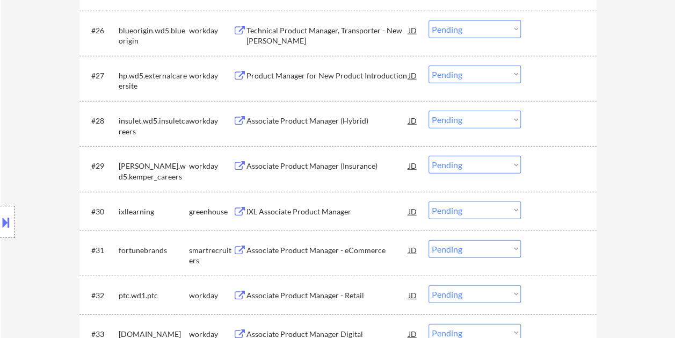
scroll to position [1451, 0]
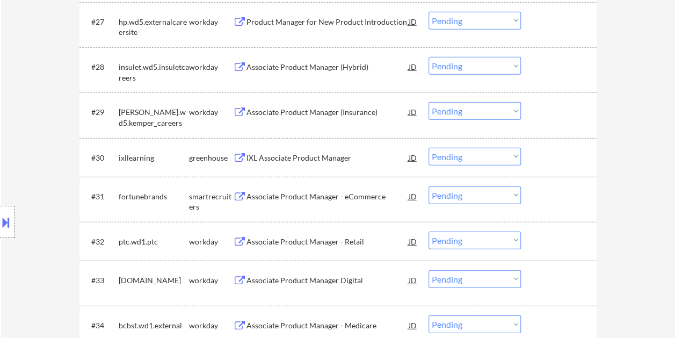
drag, startPoint x: 567, startPoint y: 148, endPoint x: 548, endPoint y: 157, distance: 21.9
click at [565, 149] on div at bounding box center [560, 157] width 47 height 19
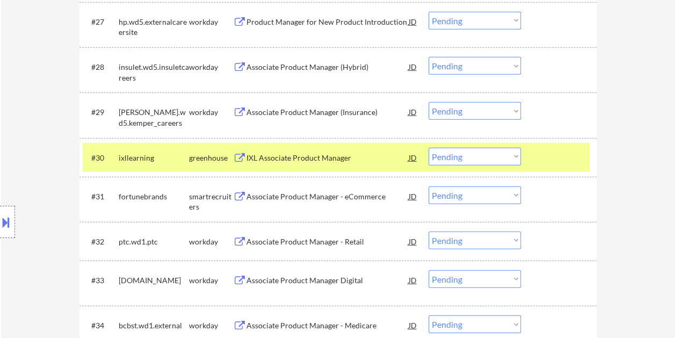
click at [365, 160] on div "IXL Associate Product Manager" at bounding box center [328, 158] width 162 height 11
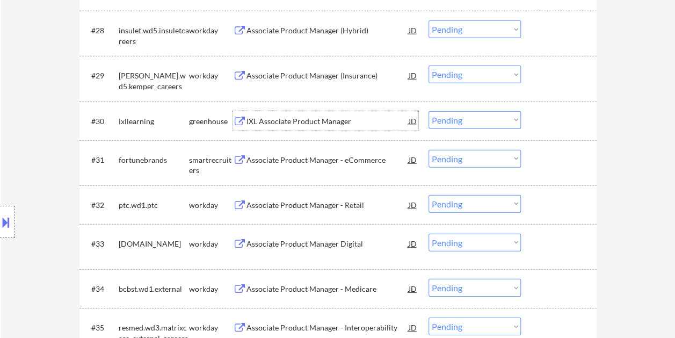
scroll to position [1505, 0]
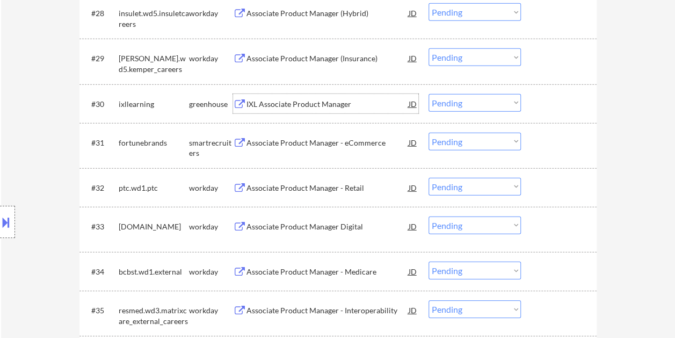
click at [533, 141] on div "#31 fortunebrands smartrecruiters Associate Product Manager - eCommerce JD Choo…" at bounding box center [336, 145] width 507 height 35
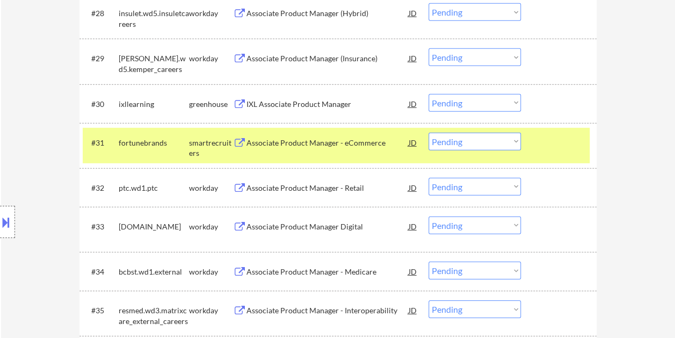
drag, startPoint x: 365, startPoint y: 141, endPoint x: 357, endPoint y: 142, distance: 8.1
click at [363, 141] on div "Associate Product Manager - eCommerce" at bounding box center [328, 143] width 162 height 11
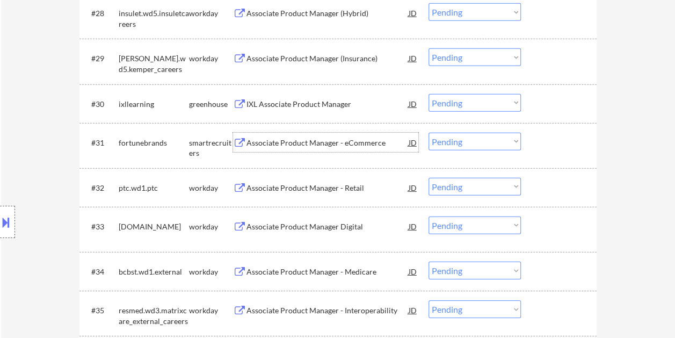
click at [532, 143] on div "#31 fortunebrands smartrecruiters Associate Product Manager - eCommerce JD Choo…" at bounding box center [336, 145] width 507 height 35
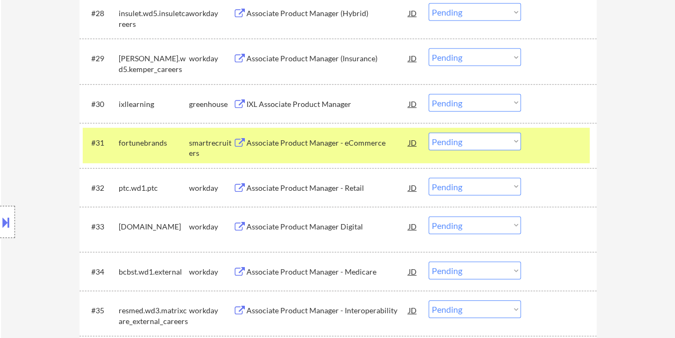
click at [517, 140] on select "Choose an option... Pending Applied Excluded (Questions) Excluded (Expired) Exc…" at bounding box center [475, 142] width 92 height 18
click at [429, 133] on select "Choose an option... Pending Applied Excluded (Questions) Excluded (Expired) Exc…" at bounding box center [475, 142] width 92 height 18
select select ""pending""
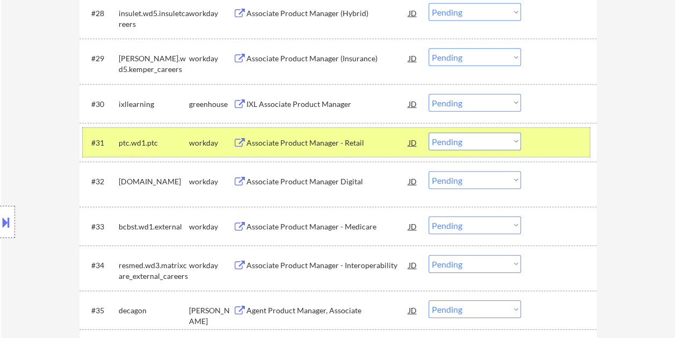
click at [547, 143] on div at bounding box center [560, 142] width 47 height 19
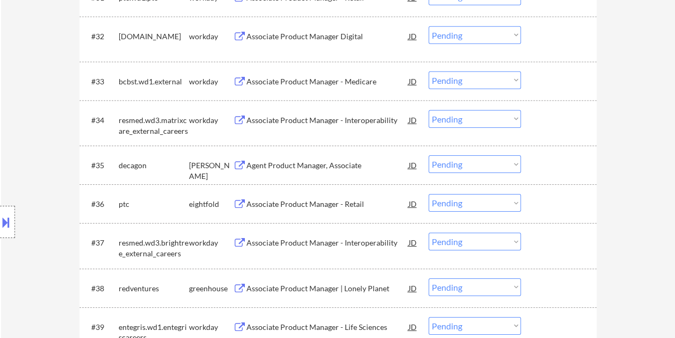
scroll to position [1666, 0]
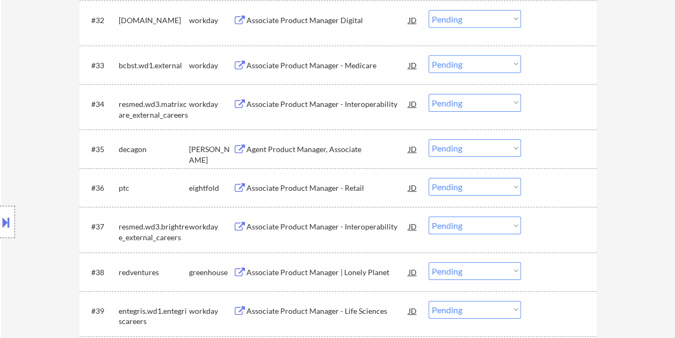
click at [552, 141] on div at bounding box center [560, 148] width 47 height 19
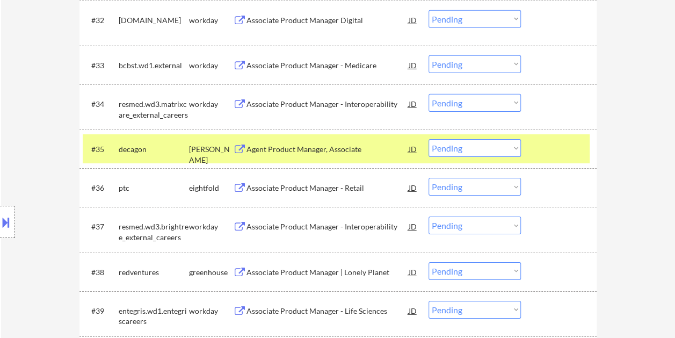
click at [352, 144] on div "Agent Product Manager, Associate" at bounding box center [328, 149] width 162 height 11
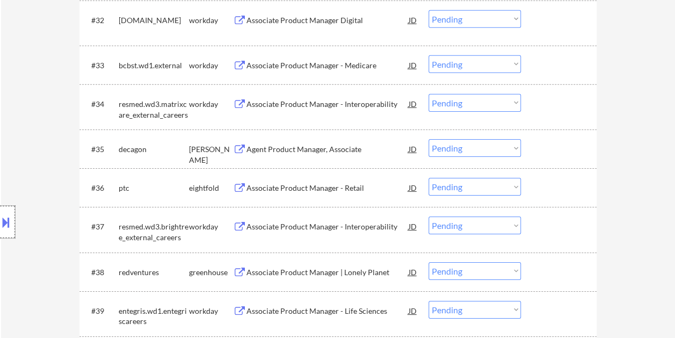
click at [8, 235] on div at bounding box center [7, 222] width 15 height 32
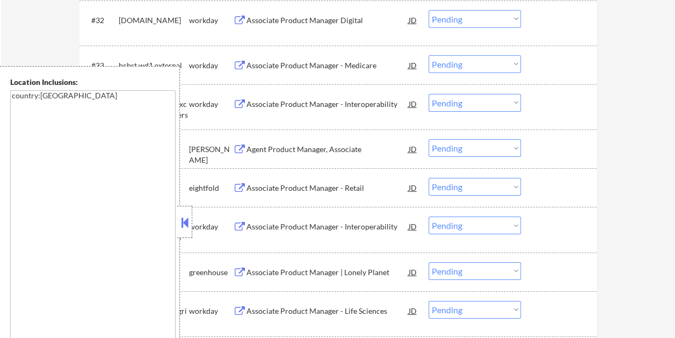
drag, startPoint x: 184, startPoint y: 225, endPoint x: 132, endPoint y: 159, distance: 83.8
click at [184, 224] on button at bounding box center [185, 222] width 12 height 16
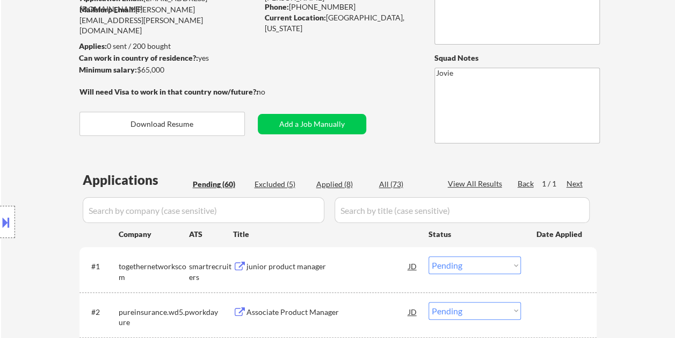
scroll to position [1646, 0]
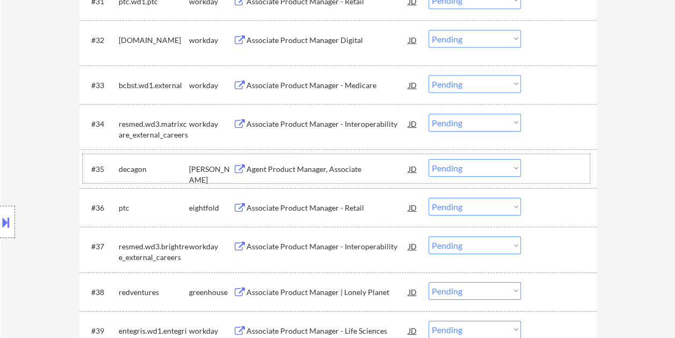
click at [551, 165] on div at bounding box center [560, 168] width 47 height 19
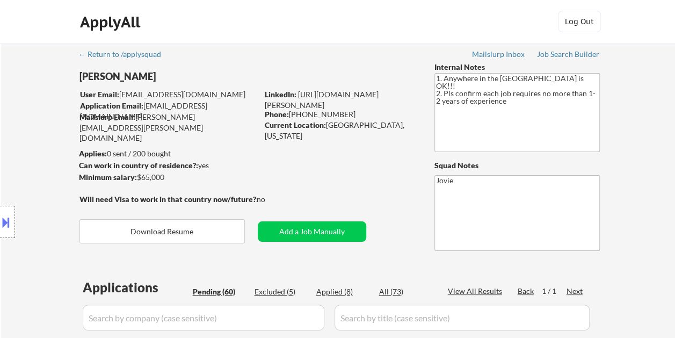
scroll to position [0, 0]
click at [4, 215] on button at bounding box center [6, 222] width 12 height 18
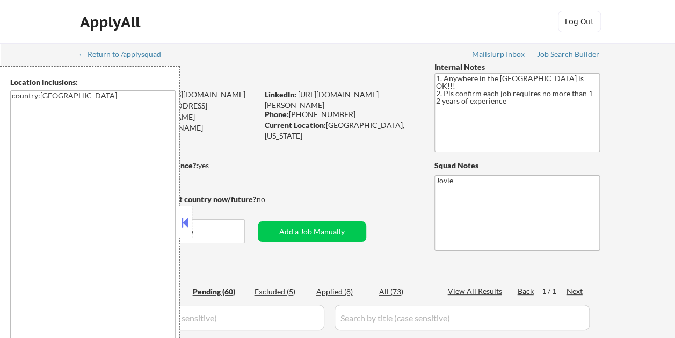
click at [186, 223] on button at bounding box center [185, 222] width 12 height 16
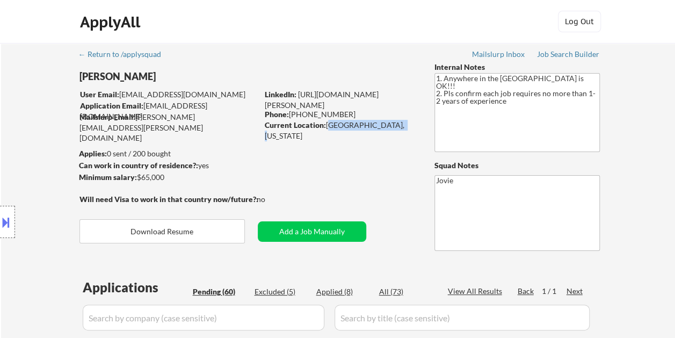
drag, startPoint x: 326, startPoint y: 125, endPoint x: 398, endPoint y: 126, distance: 71.5
click at [398, 126] on div "Current Location: [GEOGRAPHIC_DATA], [US_STATE]" at bounding box center [341, 130] width 152 height 21
copy div "[GEOGRAPHIC_DATA], [US_STATE]"
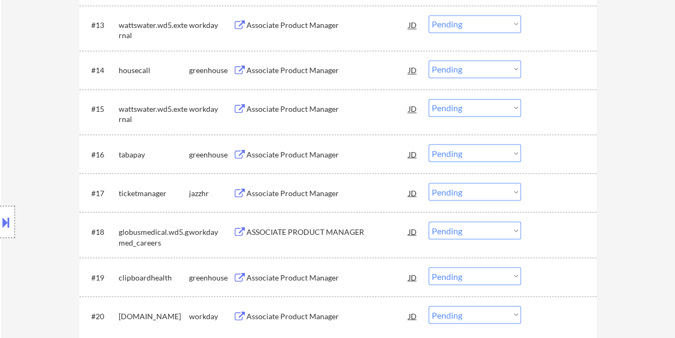
scroll to position [1646, 0]
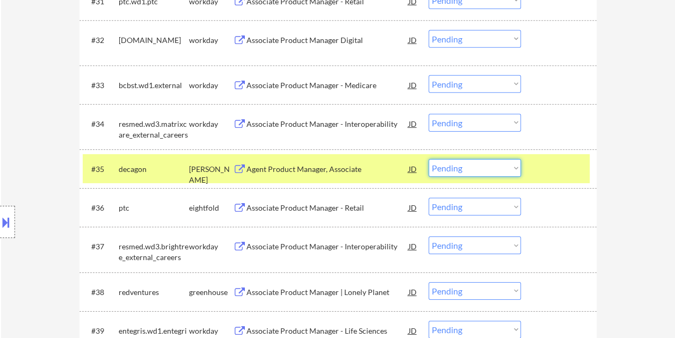
click at [515, 165] on select "Choose an option... Pending Applied Excluded (Questions) Excluded (Expired) Exc…" at bounding box center [475, 168] width 92 height 18
click at [429, 159] on select "Choose an option... Pending Applied Excluded (Questions) Excluded (Expired) Exc…" at bounding box center [475, 168] width 92 height 18
select select ""pending""
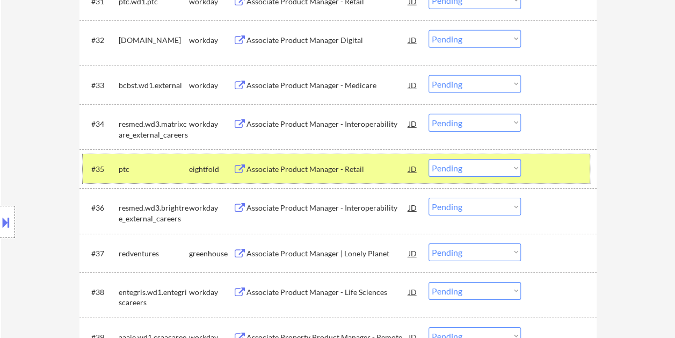
click at [568, 165] on div at bounding box center [560, 168] width 47 height 19
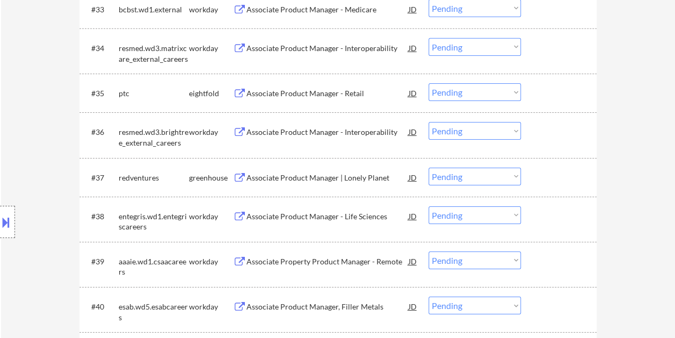
scroll to position [1753, 0]
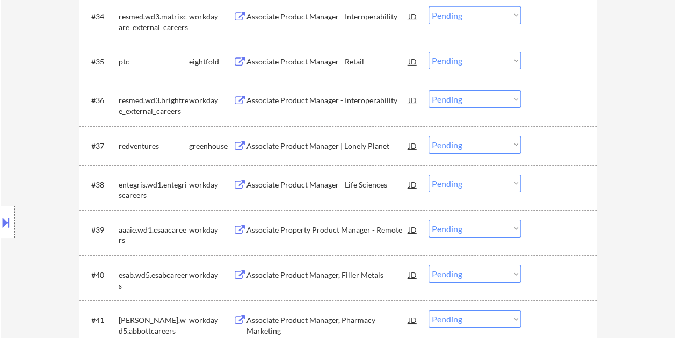
click at [544, 141] on div at bounding box center [560, 145] width 47 height 19
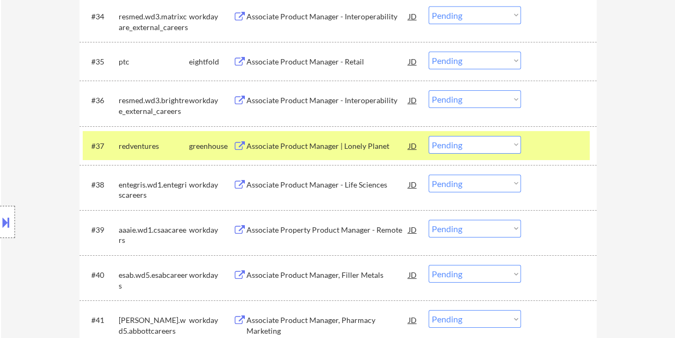
click at [317, 138] on div "Associate Product Manager | Lonely Planet" at bounding box center [328, 145] width 162 height 19
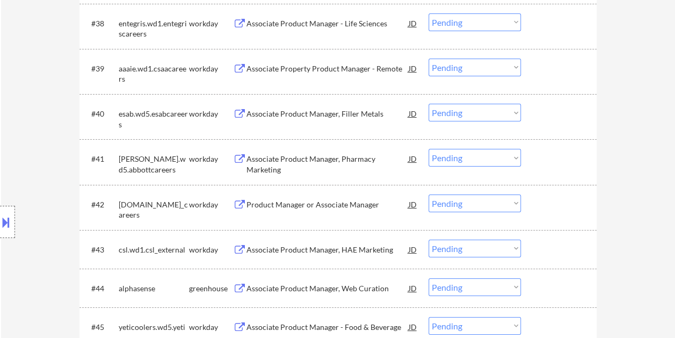
scroll to position [1968, 0]
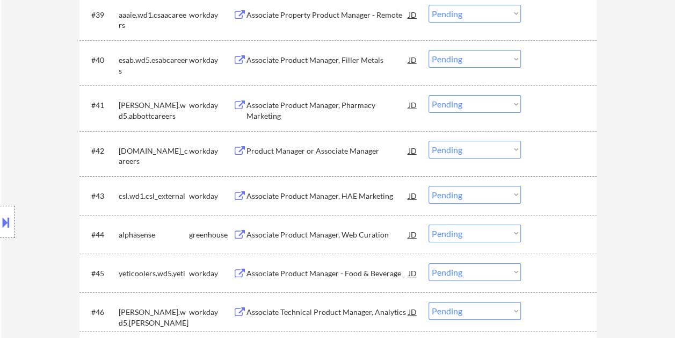
select select ""pending""
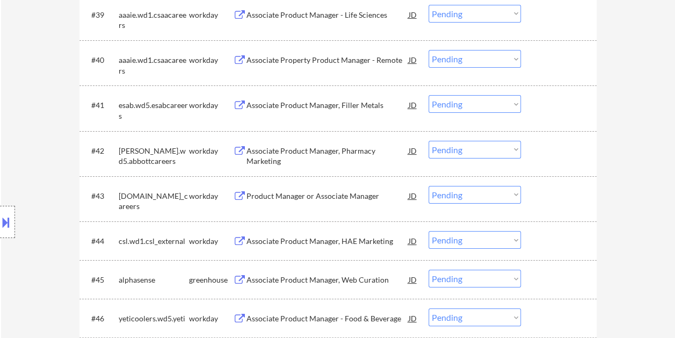
drag, startPoint x: 545, startPoint y: 232, endPoint x: 510, endPoint y: 232, distance: 34.4
click at [546, 232] on div at bounding box center [560, 240] width 47 height 19
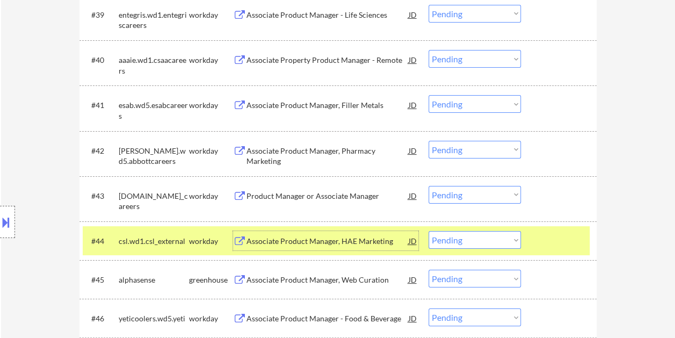
click at [286, 240] on div "Associate Product Manager, HAE Marketing" at bounding box center [328, 241] width 162 height 11
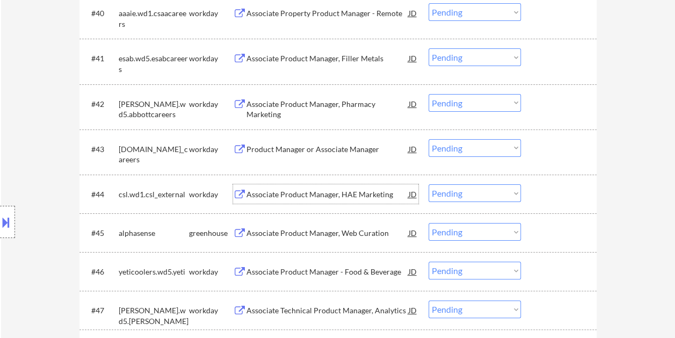
scroll to position [2076, 0]
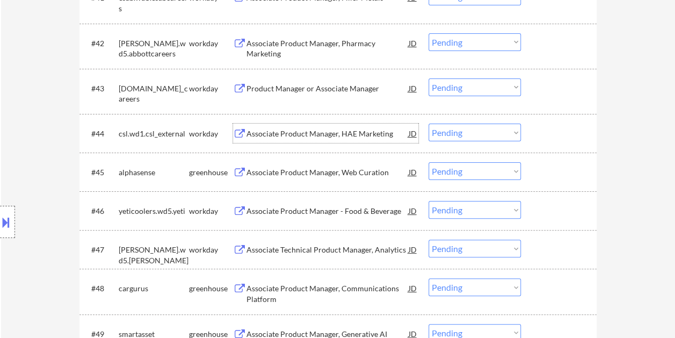
click at [544, 168] on div at bounding box center [560, 171] width 47 height 19
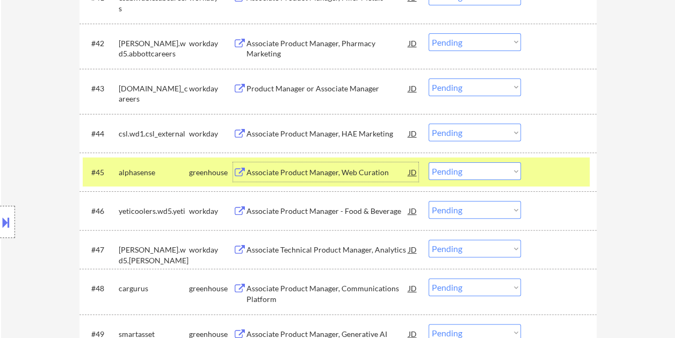
click at [335, 166] on div "Associate Product Manager, Web Curation" at bounding box center [328, 171] width 162 height 19
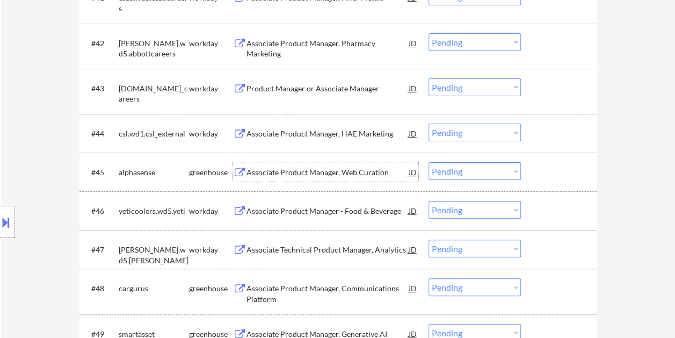
drag, startPoint x: 557, startPoint y: 175, endPoint x: 529, endPoint y: 180, distance: 28.5
click at [557, 176] on div at bounding box center [560, 171] width 47 height 19
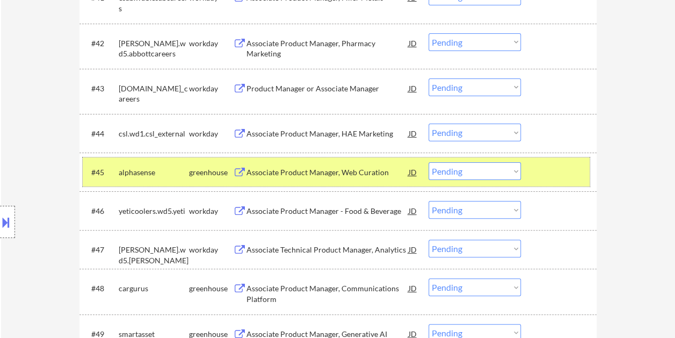
click at [516, 168] on select "Choose an option... Pending Applied Excluded (Questions) Excluded (Expired) Exc…" at bounding box center [475, 171] width 92 height 18
click at [429, 162] on select "Choose an option... Pending Applied Excluded (Questions) Excluded (Expired) Exc…" at bounding box center [475, 171] width 92 height 18
select select ""pending""
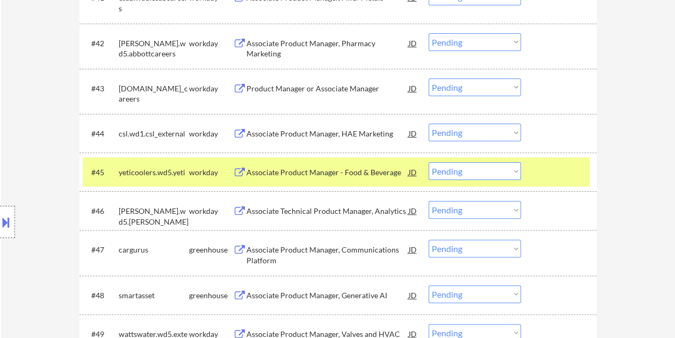
click at [564, 174] on div at bounding box center [560, 171] width 47 height 19
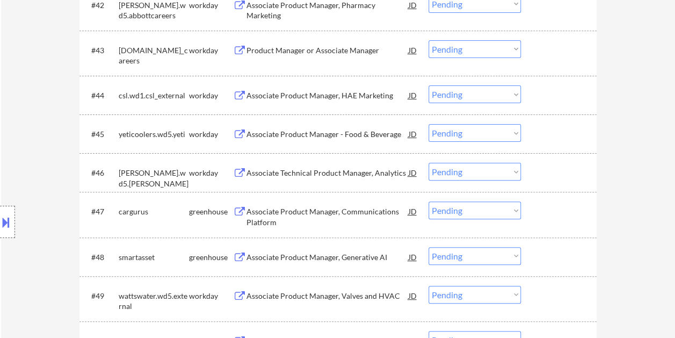
scroll to position [2129, 0]
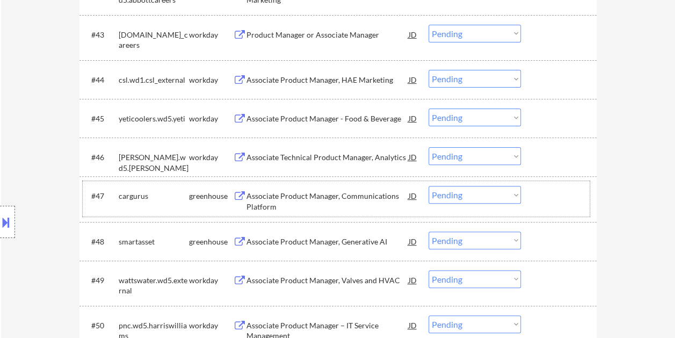
click at [535, 189] on div "#47 cargurus greenhouse Associate Product Manager, Communications Platform JD C…" at bounding box center [336, 198] width 507 height 35
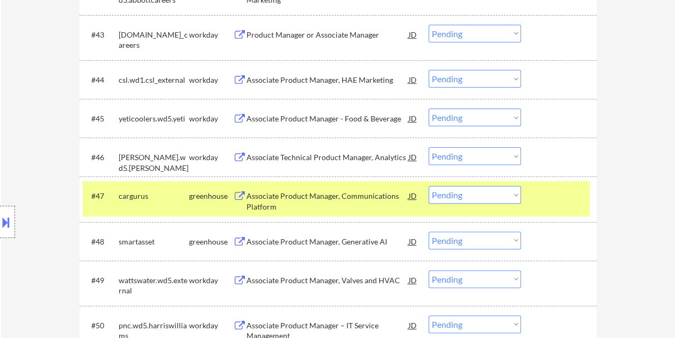
click at [326, 207] on div "Associate Product Manager, Communications Platform" at bounding box center [328, 201] width 162 height 21
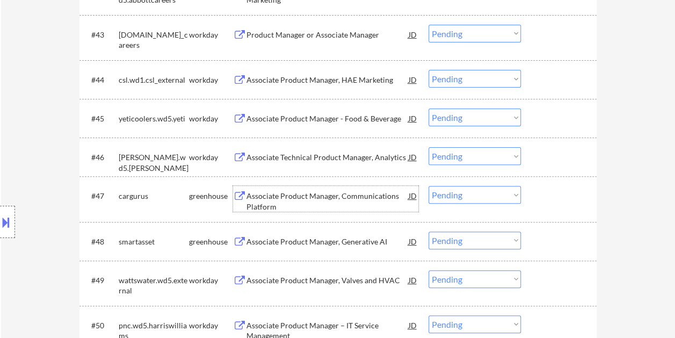
click at [546, 196] on div at bounding box center [560, 195] width 47 height 19
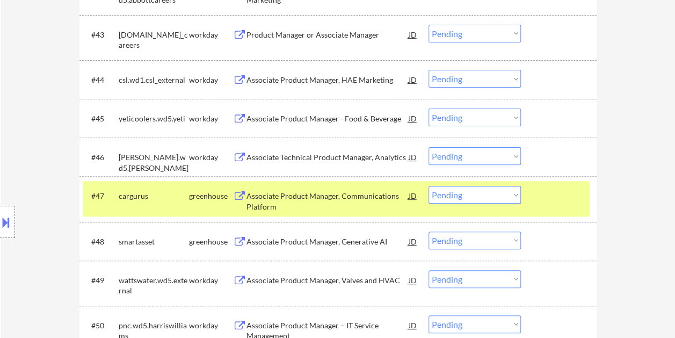
click at [512, 191] on select "Choose an option... Pending Applied Excluded (Questions) Excluded (Expired) Exc…" at bounding box center [475, 195] width 92 height 18
click at [429, 186] on select "Choose an option... Pending Applied Excluded (Questions) Excluded (Expired) Exc…" at bounding box center [475, 195] width 92 height 18
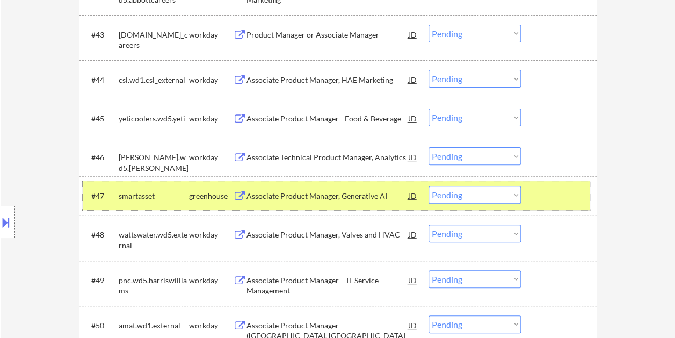
click at [558, 195] on div at bounding box center [560, 195] width 47 height 19
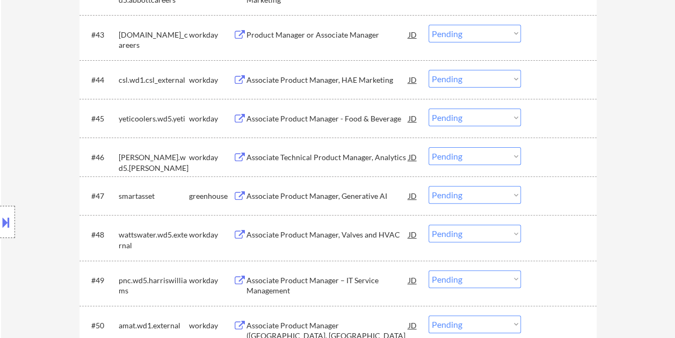
click at [563, 191] on div at bounding box center [560, 195] width 47 height 19
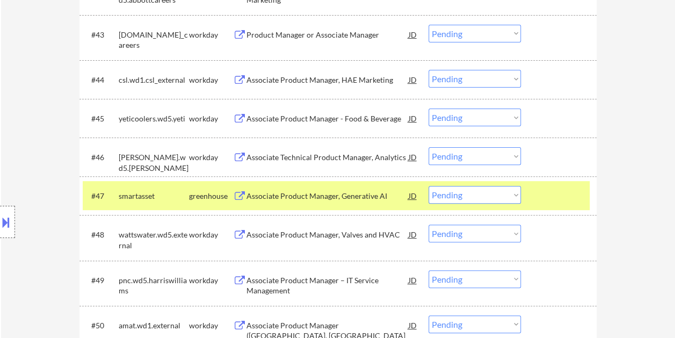
click at [336, 199] on div "Associate Product Manager, Generative AI" at bounding box center [328, 196] width 162 height 11
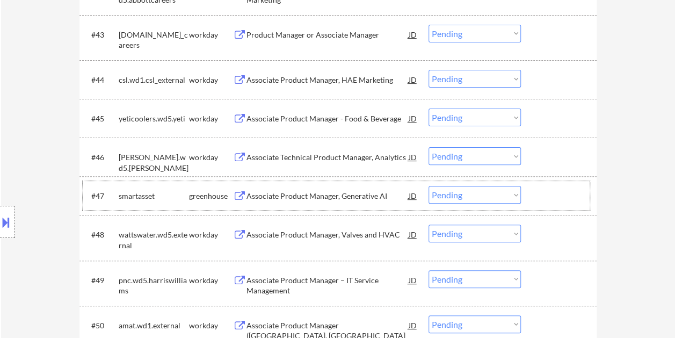
click at [553, 186] on div at bounding box center [560, 195] width 47 height 19
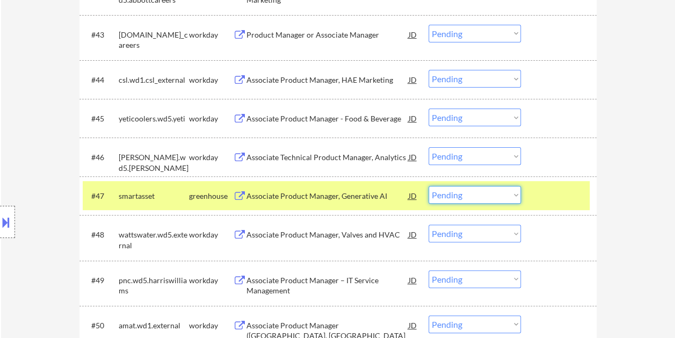
click at [516, 195] on select "Choose an option... Pending Applied Excluded (Questions) Excluded (Expired) Exc…" at bounding box center [475, 195] width 92 height 18
click at [429, 186] on select "Choose an option... Pending Applied Excluded (Questions) Excluded (Expired) Exc…" at bounding box center [475, 195] width 92 height 18
select select ""pending""
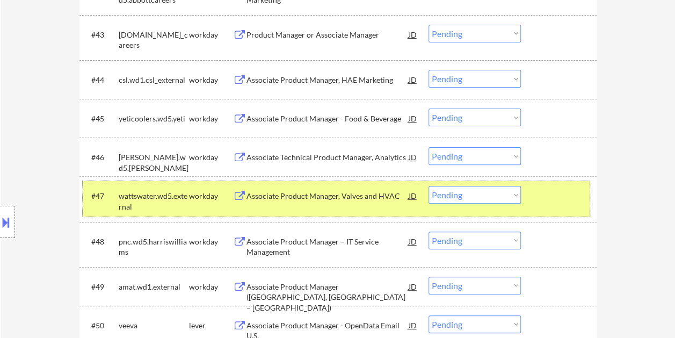
click at [565, 198] on div at bounding box center [560, 195] width 47 height 19
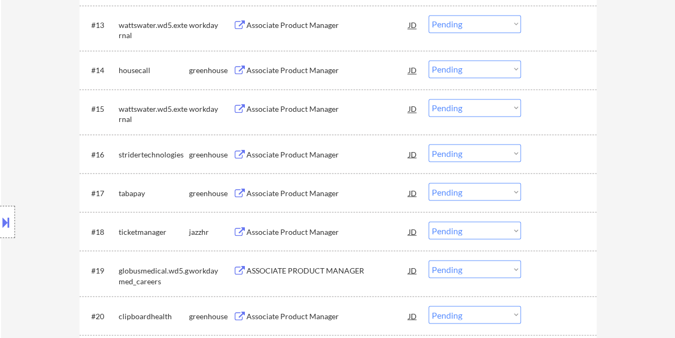
scroll to position [913, 0]
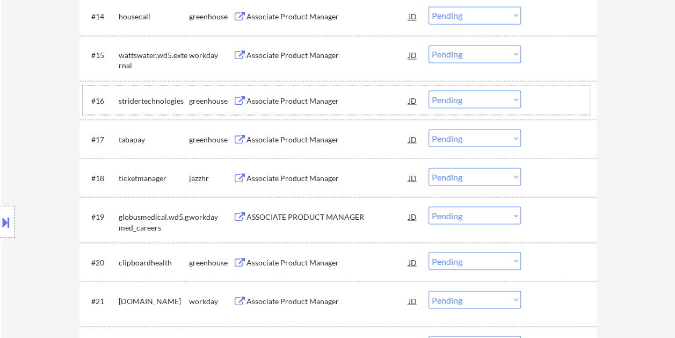
click at [546, 101] on div at bounding box center [560, 99] width 47 height 19
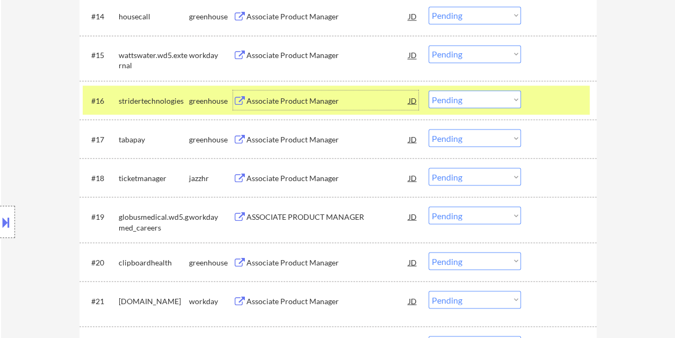
click at [271, 102] on div "Associate Product Manager" at bounding box center [328, 100] width 162 height 11
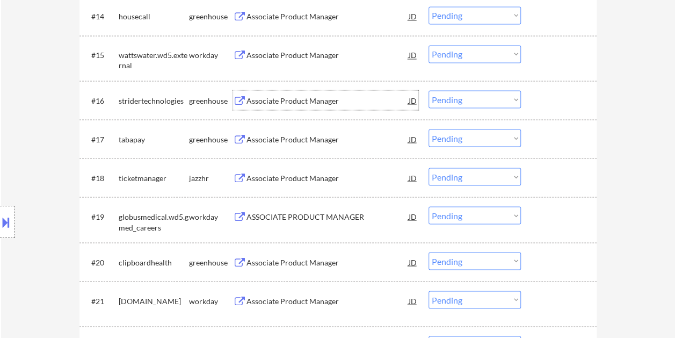
scroll to position [967, 0]
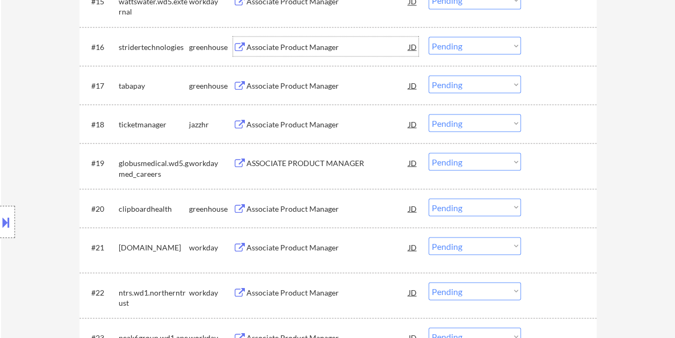
drag, startPoint x: 551, startPoint y: 88, endPoint x: 332, endPoint y: 77, distance: 220.0
click at [552, 88] on div at bounding box center [560, 84] width 47 height 19
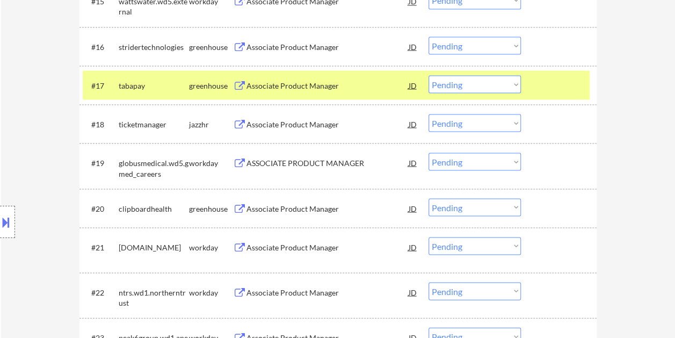
click at [320, 83] on div "Associate Product Manager" at bounding box center [328, 85] width 162 height 11
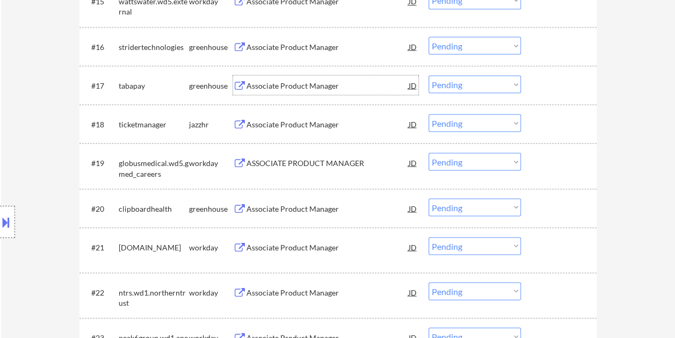
drag, startPoint x: 552, startPoint y: 200, endPoint x: 546, endPoint y: 201, distance: 6.6
click at [551, 200] on div at bounding box center [560, 207] width 47 height 19
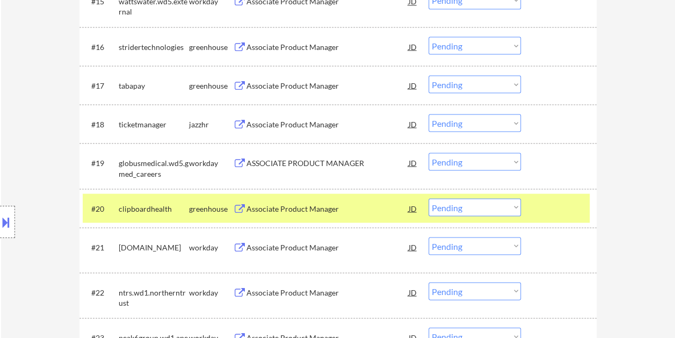
click at [260, 209] on div "Associate Product Manager" at bounding box center [328, 208] width 162 height 11
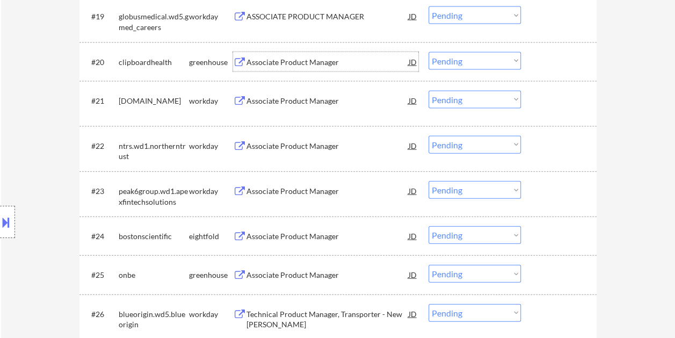
scroll to position [1128, 0]
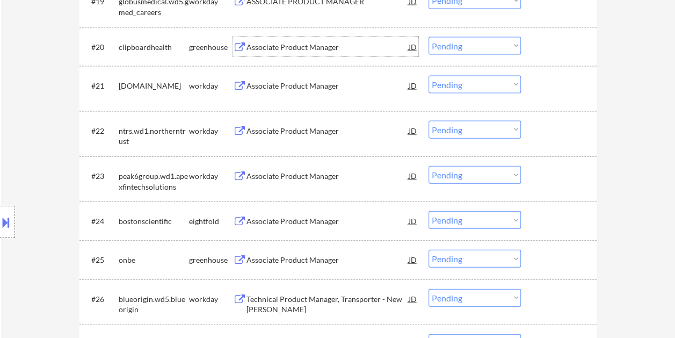
click at [543, 260] on div at bounding box center [560, 259] width 47 height 19
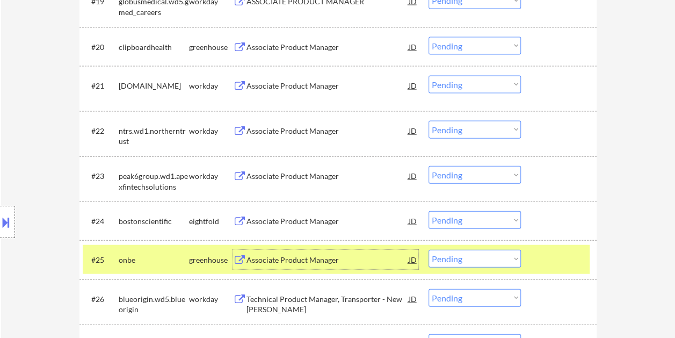
click at [325, 258] on div "Associate Product Manager" at bounding box center [328, 260] width 162 height 11
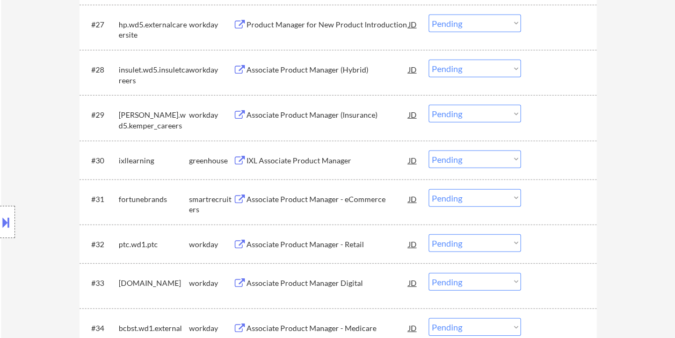
scroll to position [1451, 0]
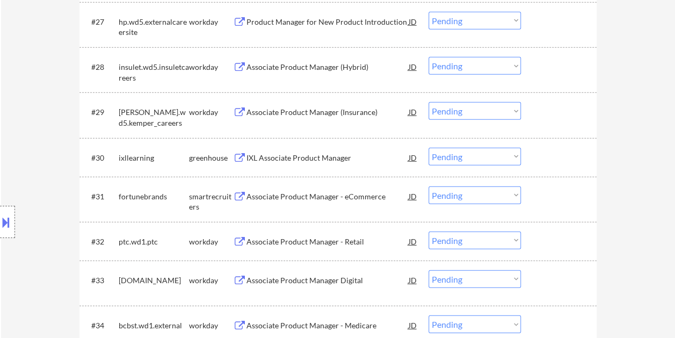
drag, startPoint x: 556, startPoint y: 159, endPoint x: 476, endPoint y: 163, distance: 80.2
click at [553, 159] on div at bounding box center [560, 157] width 47 height 19
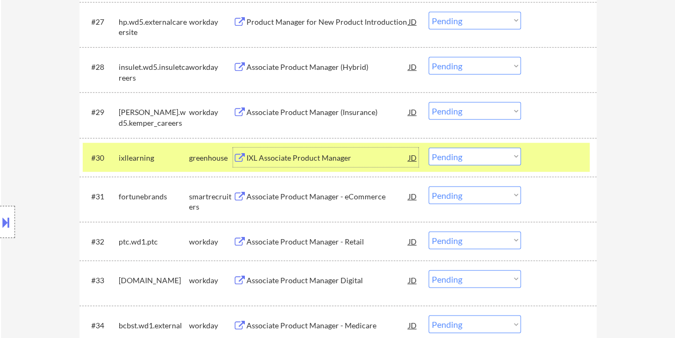
drag, startPoint x: 353, startPoint y: 157, endPoint x: 343, endPoint y: 156, distance: 9.8
click at [351, 157] on div "IXL Associate Product Manager" at bounding box center [328, 158] width 162 height 11
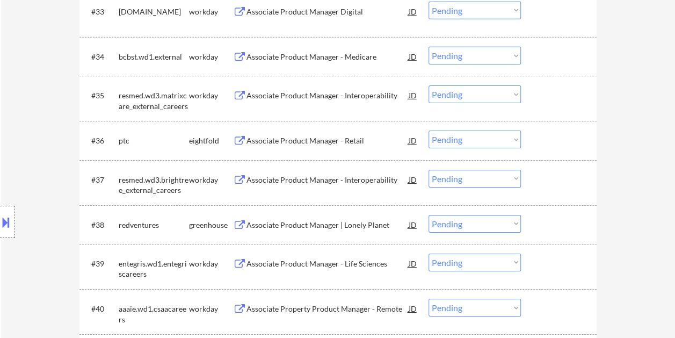
scroll to position [1773, 0]
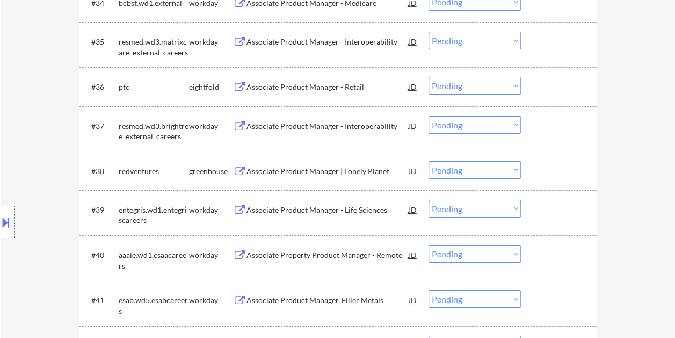
click at [552, 168] on div at bounding box center [560, 170] width 47 height 19
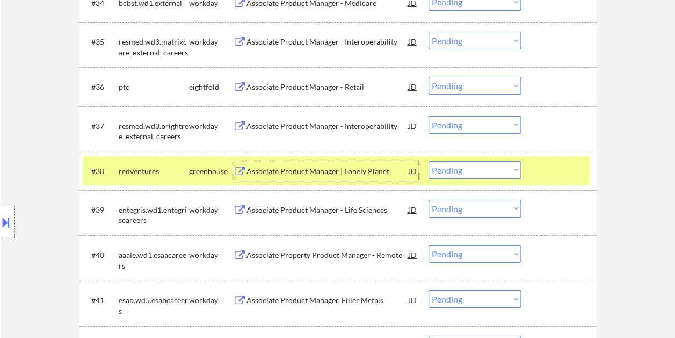
click at [351, 169] on div "Associate Product Manager | Lonely Planet" at bounding box center [328, 171] width 162 height 11
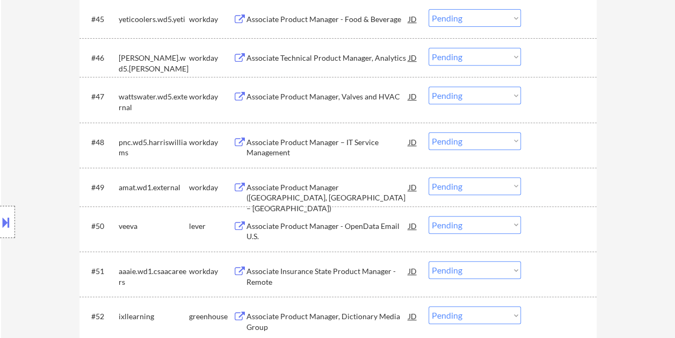
scroll to position [2257, 0]
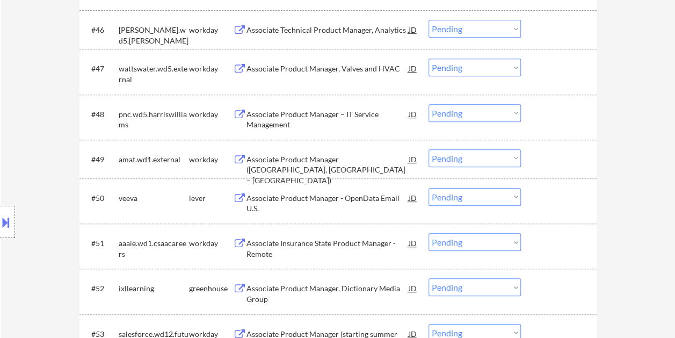
click at [552, 197] on div at bounding box center [560, 197] width 47 height 19
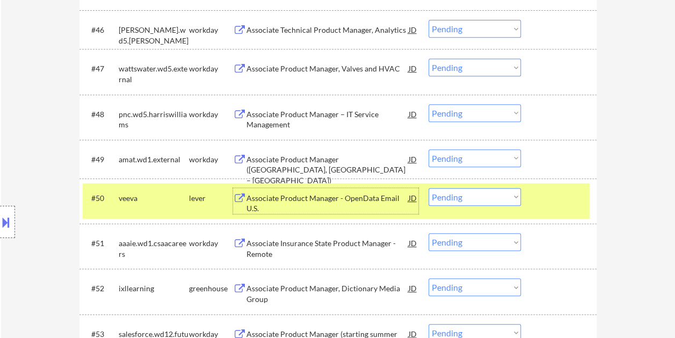
click at [323, 193] on div "Associate Product Manager - OpenData Email U.S." at bounding box center [328, 203] width 162 height 21
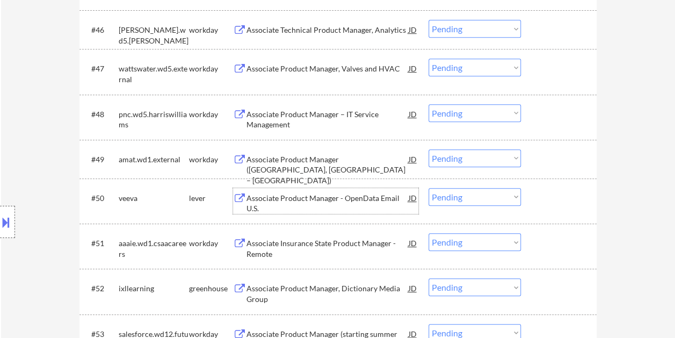
scroll to position [2311, 0]
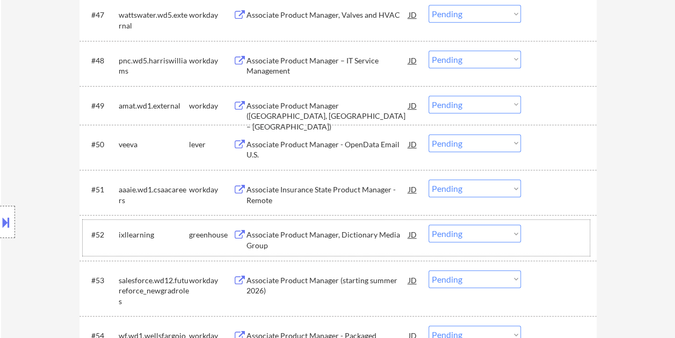
click at [546, 233] on div at bounding box center [560, 234] width 47 height 19
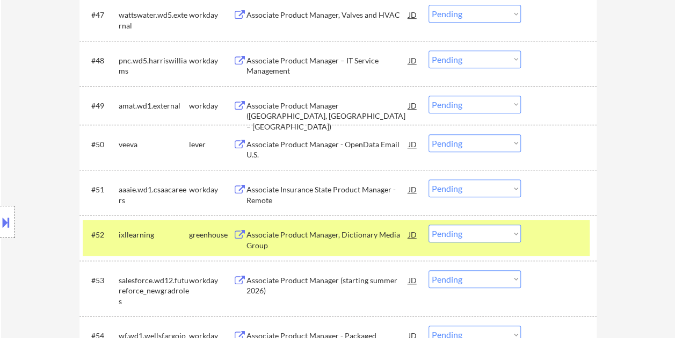
click at [342, 233] on div "Associate Product Manager, Dictionary Media Group" at bounding box center [328, 239] width 162 height 21
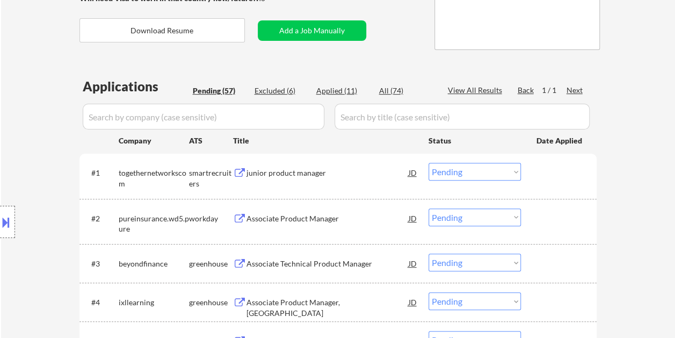
scroll to position [215, 0]
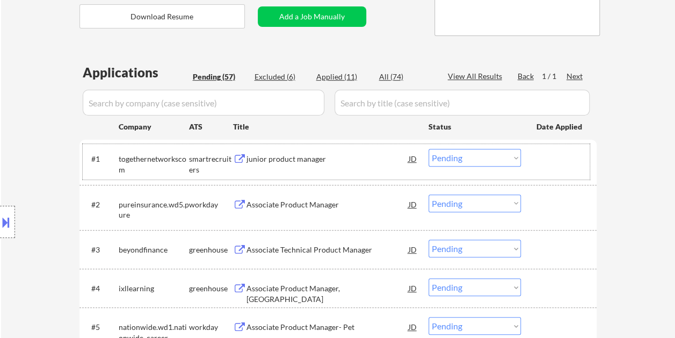
drag, startPoint x: 563, startPoint y: 167, endPoint x: 434, endPoint y: 159, distance: 128.7
click at [563, 167] on div at bounding box center [560, 158] width 47 height 19
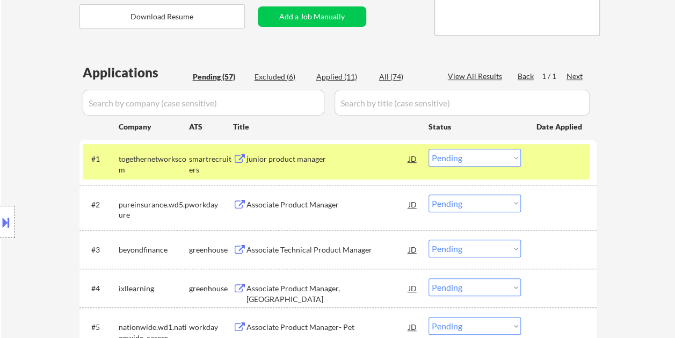
click at [335, 165] on div "junior product manager" at bounding box center [328, 158] width 162 height 19
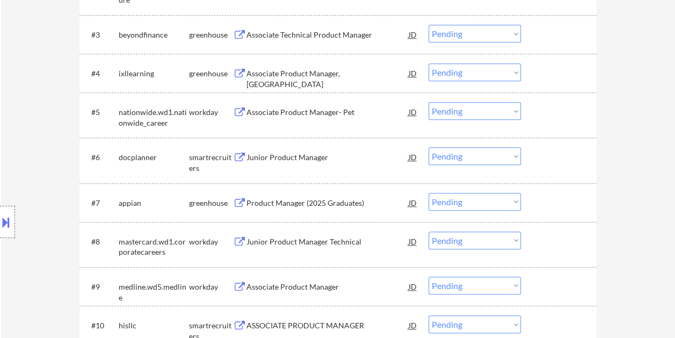
scroll to position [484, 0]
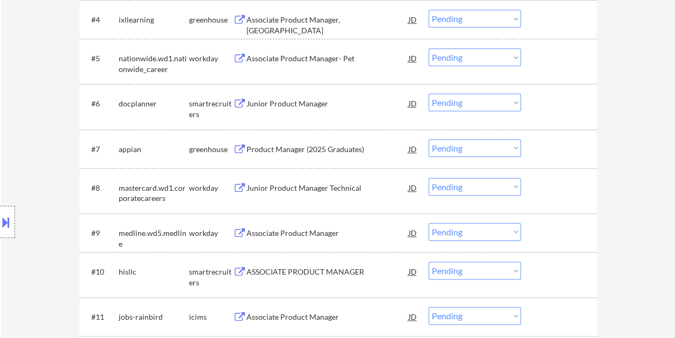
click at [541, 150] on div at bounding box center [560, 148] width 47 height 19
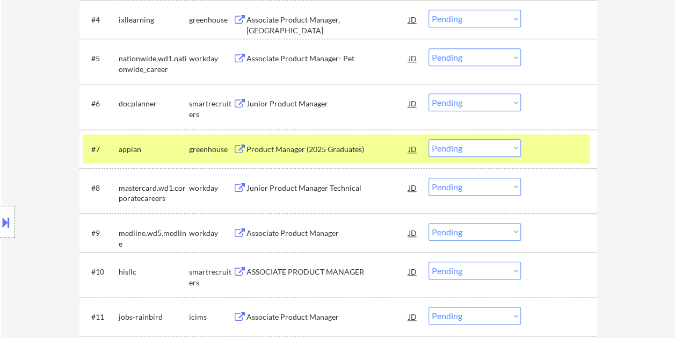
click at [279, 144] on div "Product Manager (2025 Graduates)" at bounding box center [328, 149] width 162 height 11
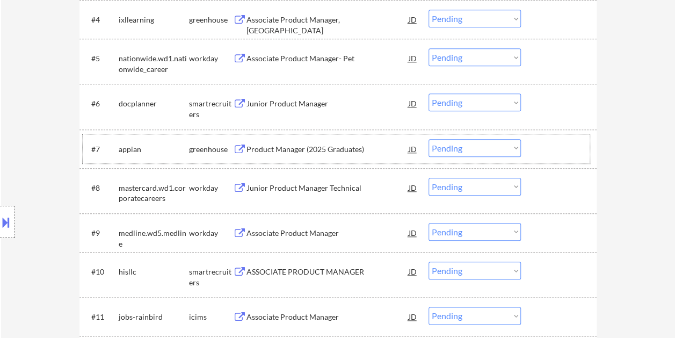
click at [538, 142] on div at bounding box center [560, 148] width 47 height 19
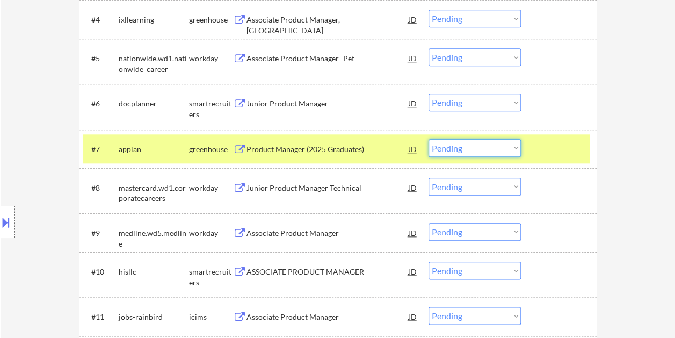
click at [513, 145] on select "Choose an option... Pending Applied Excluded (Questions) Excluded (Expired) Exc…" at bounding box center [475, 148] width 92 height 18
click at [429, 139] on select "Choose an option... Pending Applied Excluded (Questions) Excluded (Expired) Exc…" at bounding box center [475, 148] width 92 height 18
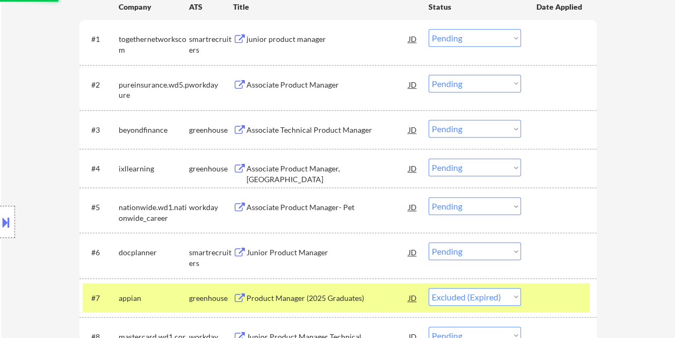
scroll to position [264, 0]
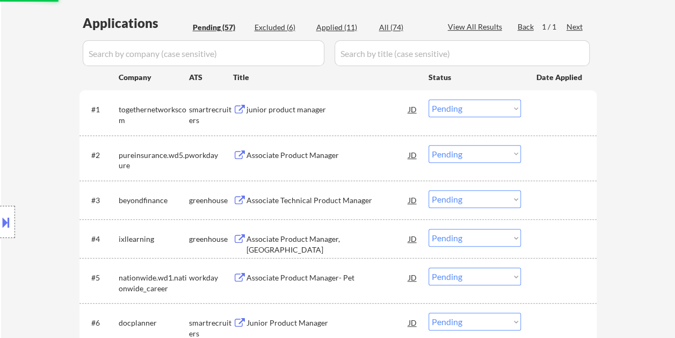
select select ""pending""
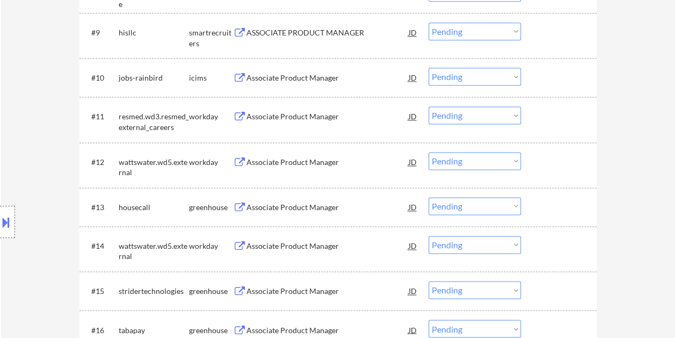
scroll to position [699, 0]
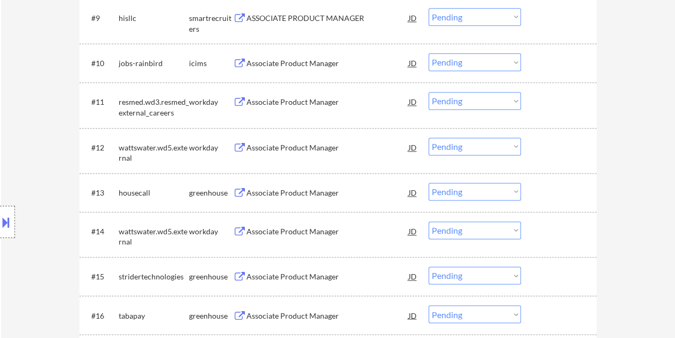
click at [552, 99] on div at bounding box center [560, 101] width 47 height 19
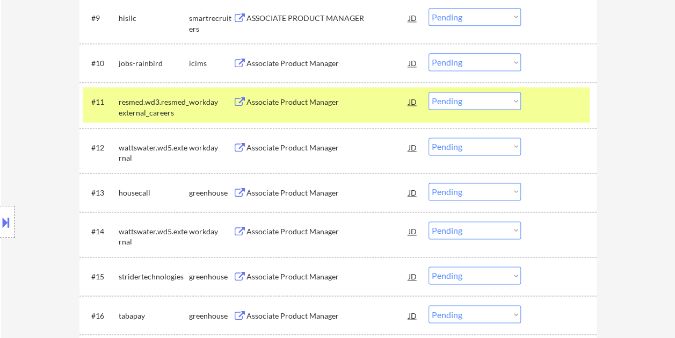
click at [305, 105] on div "Associate Product Manager" at bounding box center [328, 102] width 162 height 11
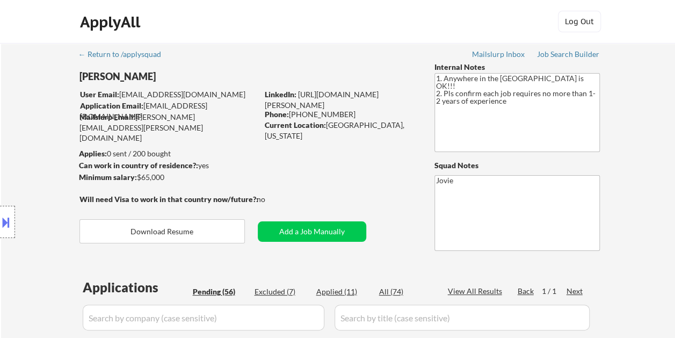
scroll to position [161, 0]
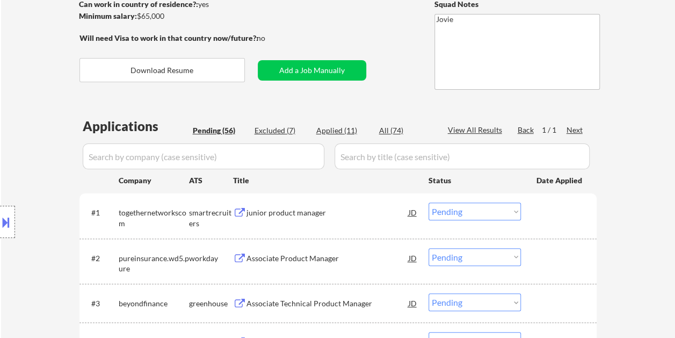
click at [553, 222] on div "#1 togethernetworkscom smartrecruiters junior product manager JD Choose an opti…" at bounding box center [336, 215] width 507 height 35
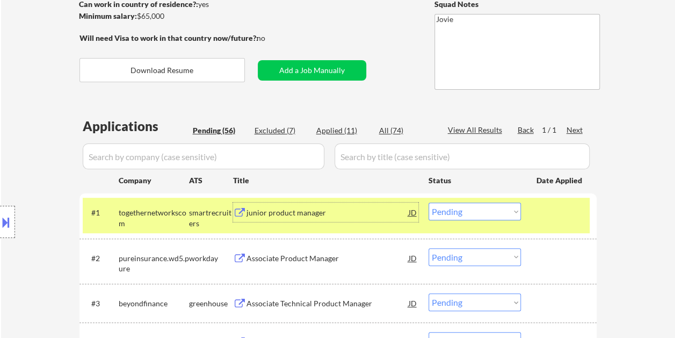
click at [270, 211] on div "junior product manager" at bounding box center [328, 212] width 162 height 11
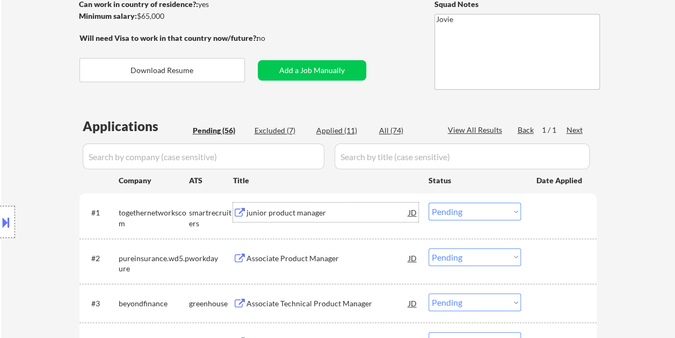
click at [562, 219] on div at bounding box center [560, 212] width 47 height 19
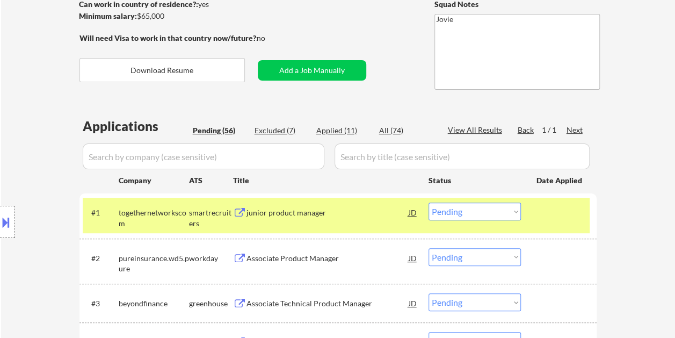
click at [514, 213] on select "Choose an option... Pending Applied Excluded (Questions) Excluded (Expired) Exc…" at bounding box center [475, 212] width 92 height 18
click at [429, 203] on select "Choose an option... Pending Applied Excluded (Questions) Excluded (Expired) Exc…" at bounding box center [475, 212] width 92 height 18
select select ""pending""
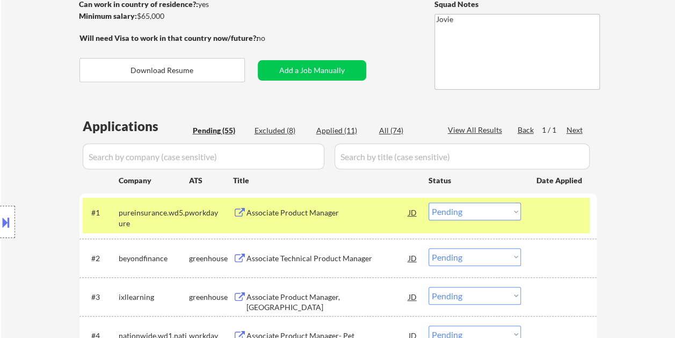
scroll to position [215, 0]
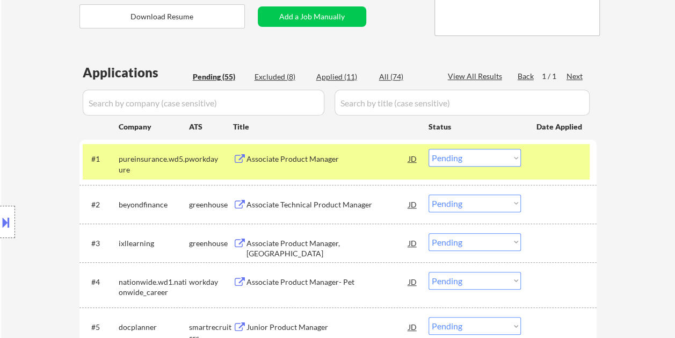
drag, startPoint x: 564, startPoint y: 210, endPoint x: 551, endPoint y: 208, distance: 12.9
click at [563, 210] on div at bounding box center [560, 204] width 47 height 19
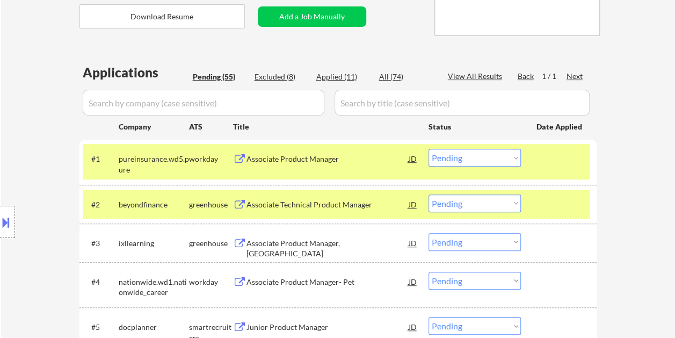
click at [556, 152] on div at bounding box center [560, 158] width 47 height 19
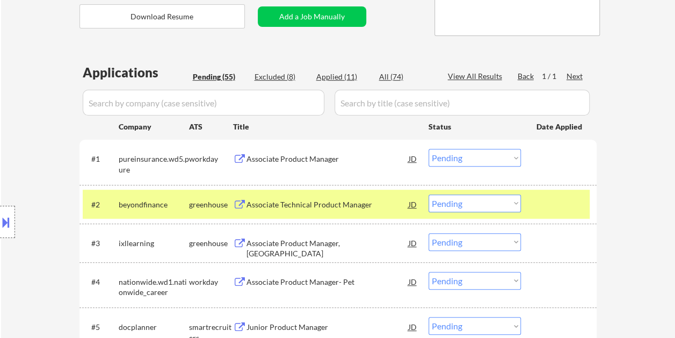
click at [310, 203] on div "Associate Technical Product Manager" at bounding box center [328, 204] width 162 height 11
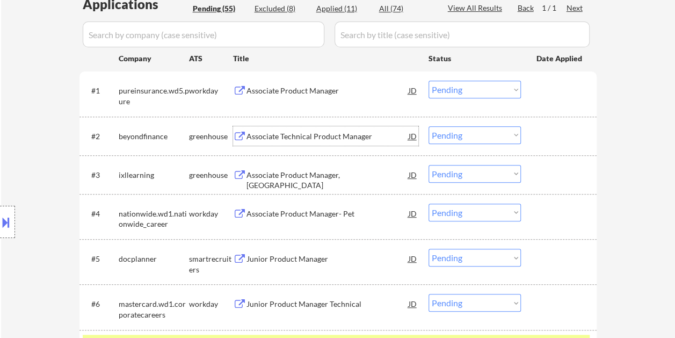
scroll to position [322, 0]
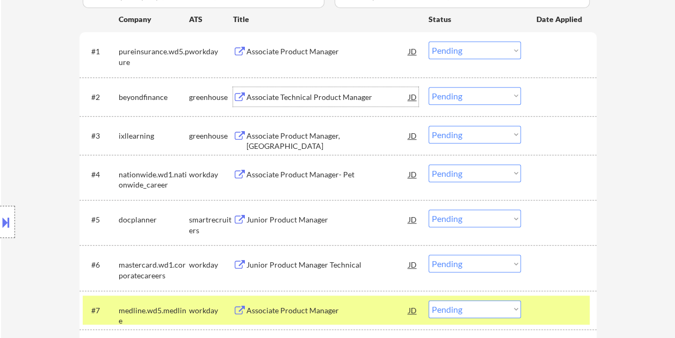
click at [555, 121] on div "#3 ixllearning greenhouse Associate Product Manager, New Grad JD Choose an opti…" at bounding box center [336, 135] width 507 height 29
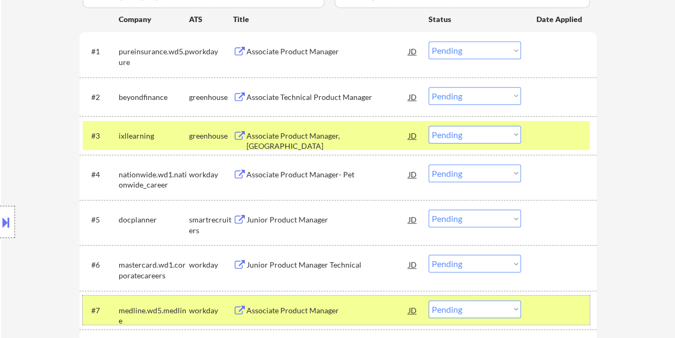
click at [541, 308] on div at bounding box center [560, 309] width 47 height 19
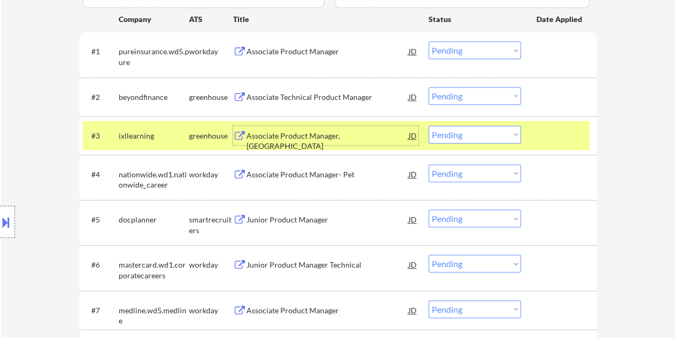
click at [321, 127] on div "Associate Product Manager, [GEOGRAPHIC_DATA]" at bounding box center [328, 135] width 162 height 19
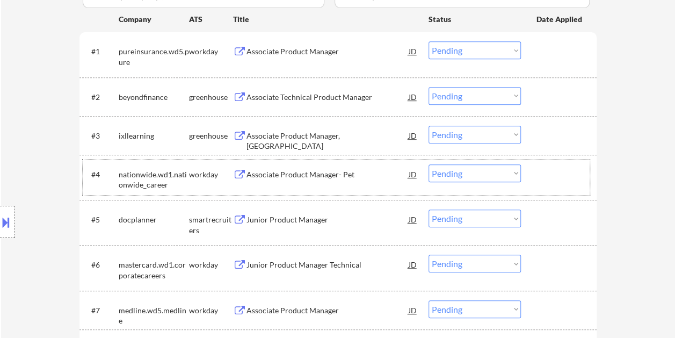
click at [546, 172] on div at bounding box center [560, 173] width 47 height 19
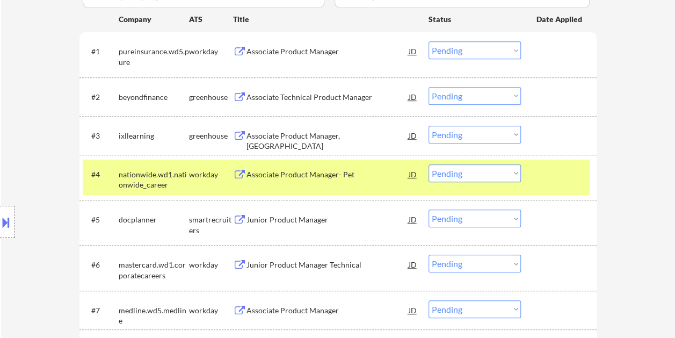
click at [561, 221] on div at bounding box center [560, 219] width 47 height 19
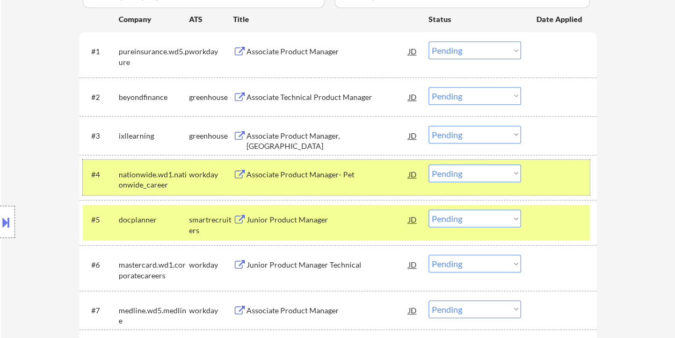
click at [551, 178] on div at bounding box center [560, 173] width 47 height 19
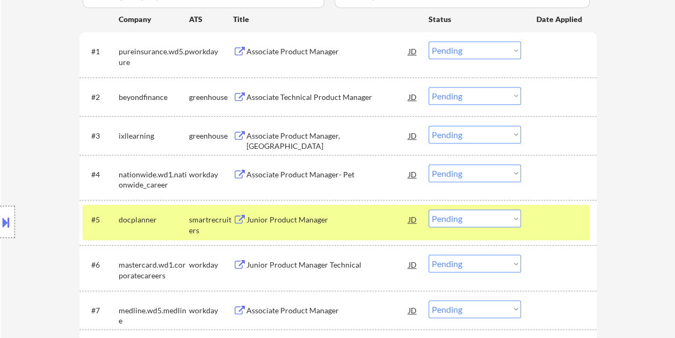
click at [270, 216] on div "Junior Product Manager" at bounding box center [328, 219] width 162 height 11
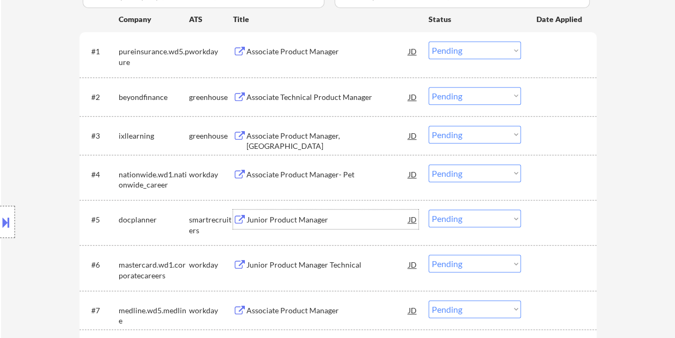
click at [508, 220] on select "Choose an option... Pending Applied Excluded (Questions) Excluded (Expired) Exc…" at bounding box center [475, 219] width 92 height 18
click at [429, 210] on select "Choose an option... Pending Applied Excluded (Questions) Excluded (Expired) Exc…" at bounding box center [475, 219] width 92 height 18
select select ""pending""
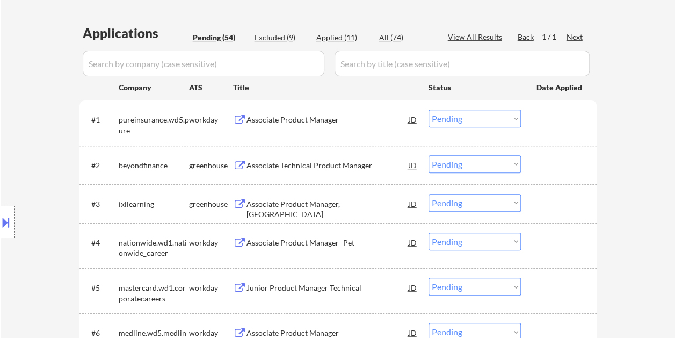
scroll to position [269, 0]
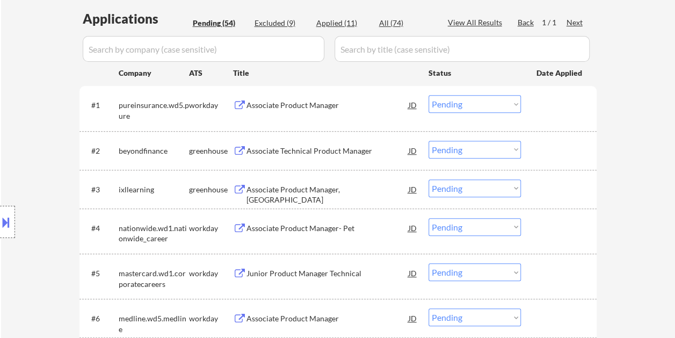
drag, startPoint x: 578, startPoint y: 140, endPoint x: 398, endPoint y: 168, distance: 182.2
click at [578, 141] on div "#2 beyondfinance greenhouse Associate Technical Product Manager JD Choose an op…" at bounding box center [336, 150] width 507 height 29
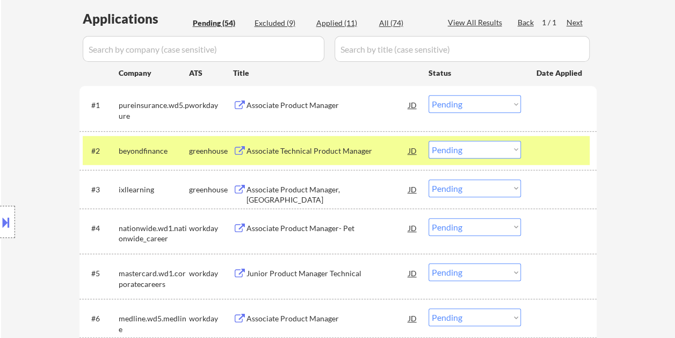
click at [337, 142] on div "Associate Technical Product Manager" at bounding box center [328, 150] width 162 height 19
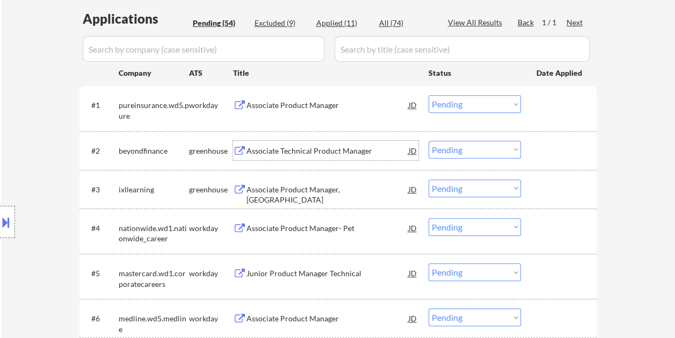
drag, startPoint x: 373, startPoint y: 148, endPoint x: 350, endPoint y: 150, distance: 23.2
click at [372, 148] on div "Associate Technical Product Manager" at bounding box center [328, 151] width 162 height 11
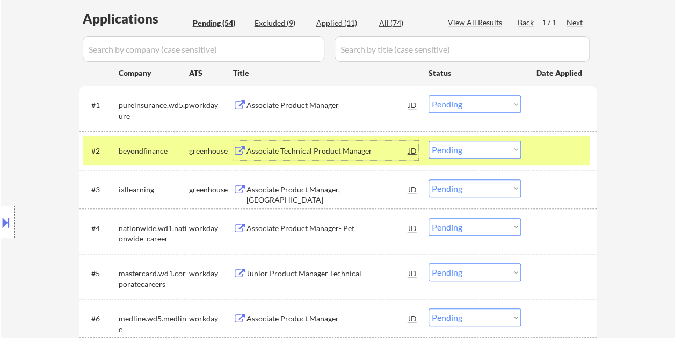
click at [542, 142] on div at bounding box center [560, 150] width 47 height 19
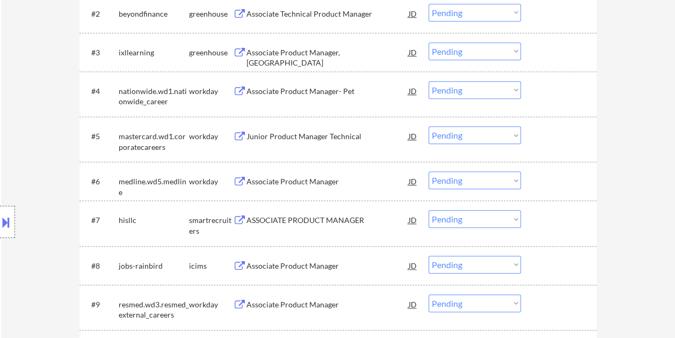
scroll to position [430, 0]
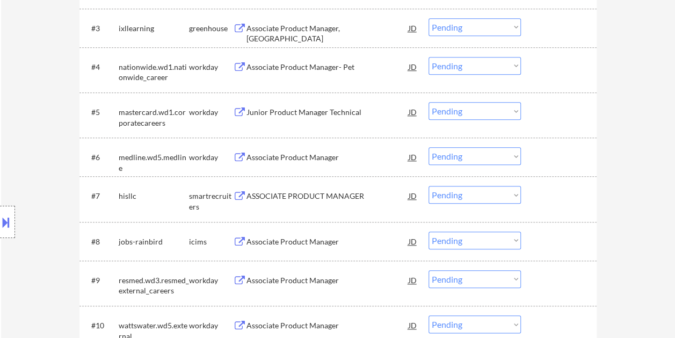
click at [546, 190] on div at bounding box center [560, 195] width 47 height 19
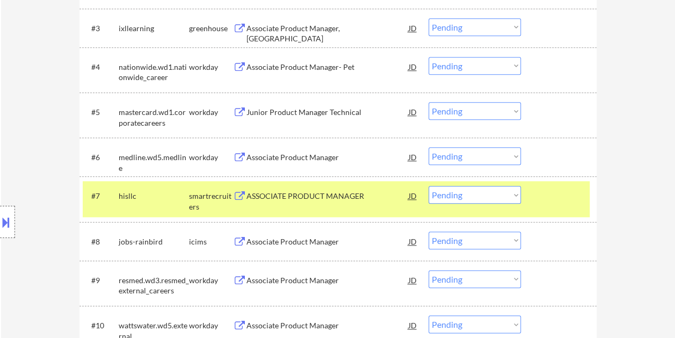
click at [361, 193] on div "ASSOCIATE PRODUCT MANAGER" at bounding box center [328, 196] width 162 height 11
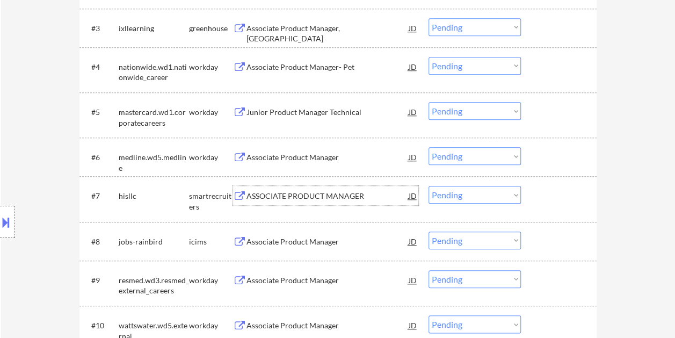
click at [538, 208] on div "#7 hisllc smartrecruiters ASSOCIATE PRODUCT MANAGER [PERSON_NAME] an option... …" at bounding box center [336, 198] width 507 height 35
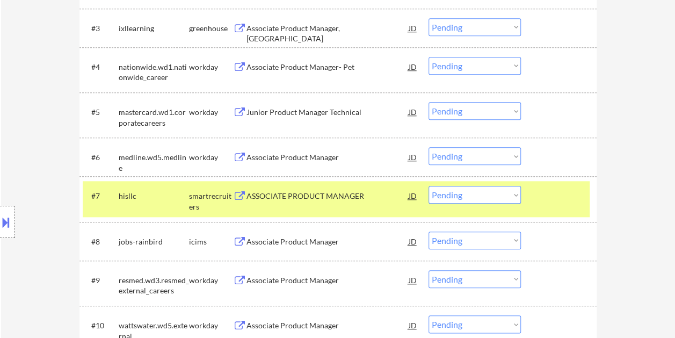
click at [508, 197] on select "Choose an option... Pending Applied Excluded (Questions) Excluded (Expired) Exc…" at bounding box center [475, 195] width 92 height 18
click at [429, 186] on select "Choose an option... Pending Applied Excluded (Questions) Excluded (Expired) Exc…" at bounding box center [475, 195] width 92 height 18
select select ""pending""
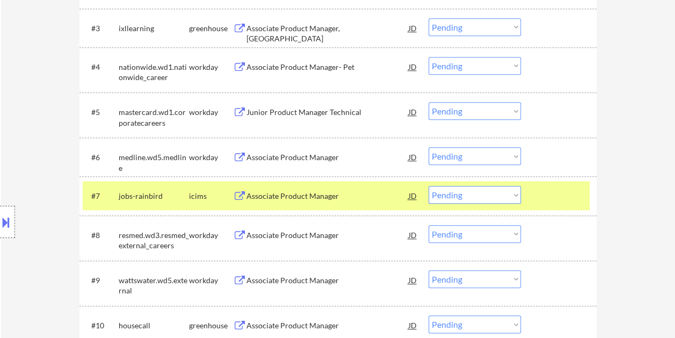
click at [550, 202] on div at bounding box center [560, 195] width 47 height 19
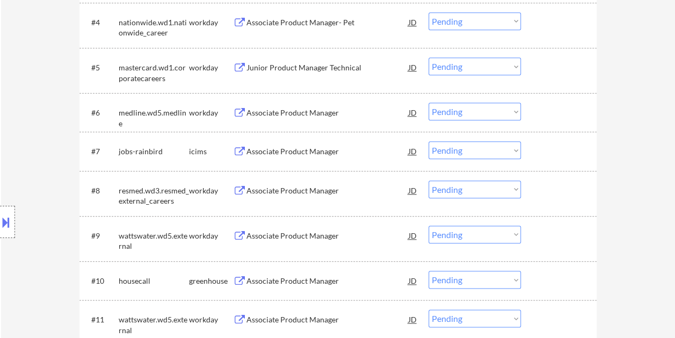
scroll to position [537, 0]
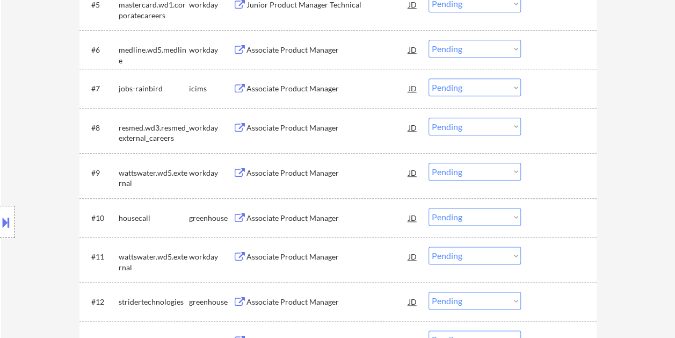
click at [555, 216] on div at bounding box center [560, 217] width 47 height 19
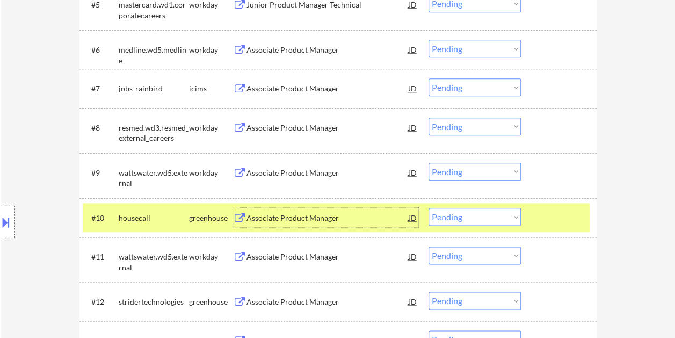
drag, startPoint x: 353, startPoint y: 221, endPoint x: 344, endPoint y: 219, distance: 9.3
click at [352, 221] on div "Associate Product Manager" at bounding box center [328, 218] width 162 height 11
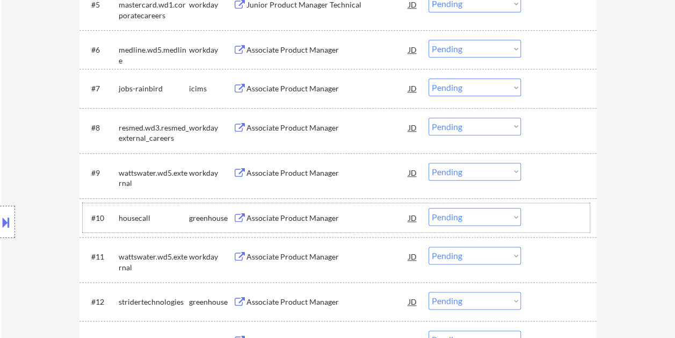
click at [556, 219] on div at bounding box center [560, 217] width 47 height 19
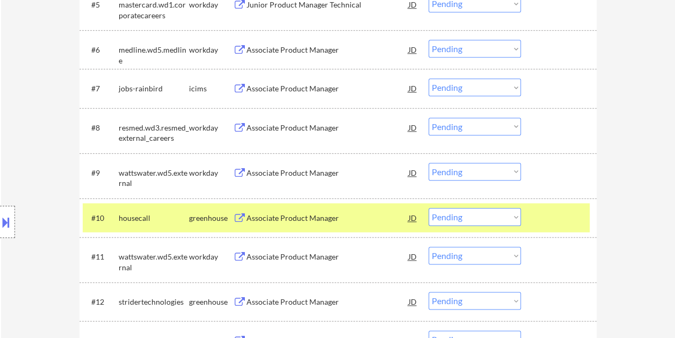
click at [361, 214] on div "Associate Product Manager" at bounding box center [328, 218] width 162 height 11
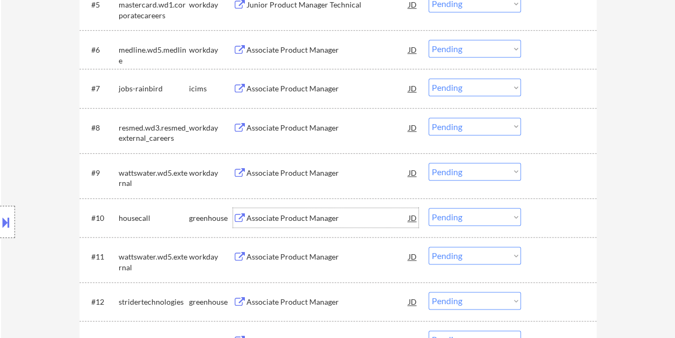
click at [544, 208] on div at bounding box center [560, 217] width 47 height 19
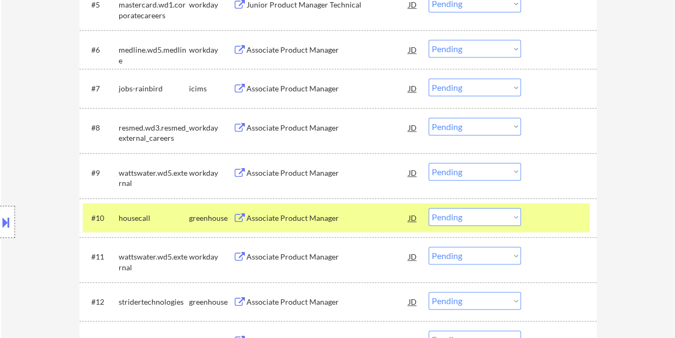
click at [512, 219] on select "Choose an option... Pending Applied Excluded (Questions) Excluded (Expired) Exc…" at bounding box center [475, 217] width 92 height 18
click at [429, 208] on select "Choose an option... Pending Applied Excluded (Questions) Excluded (Expired) Exc…" at bounding box center [475, 217] width 92 height 18
select select ""pending""
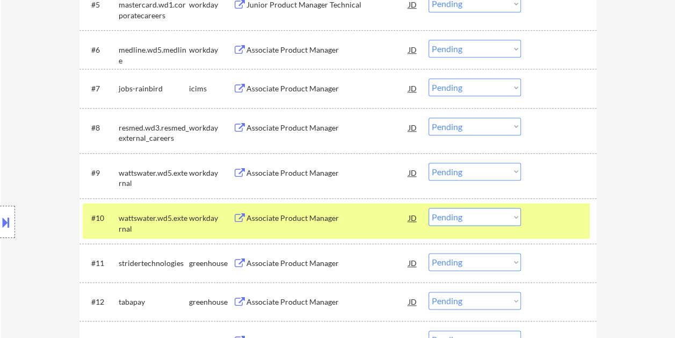
click at [556, 225] on div at bounding box center [560, 217] width 47 height 19
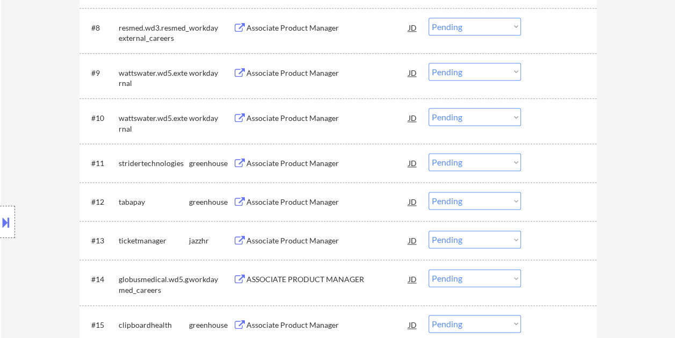
scroll to position [645, 0]
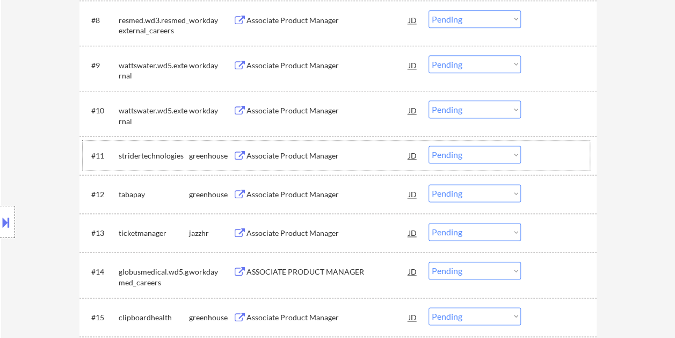
drag, startPoint x: 578, startPoint y: 150, endPoint x: 374, endPoint y: 161, distance: 204.5
click at [578, 151] on div at bounding box center [560, 155] width 47 height 19
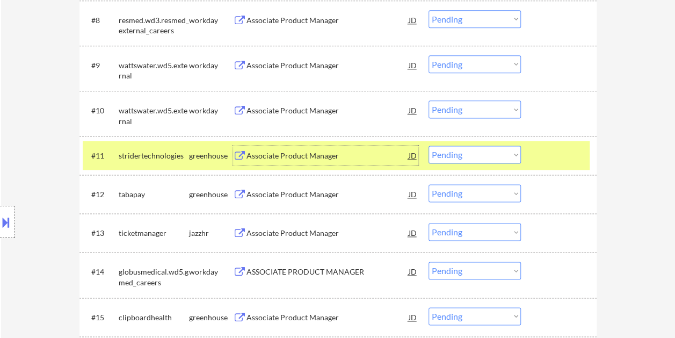
click at [289, 159] on div "Associate Product Manager" at bounding box center [328, 155] width 162 height 11
